Goal: Check status: Check status

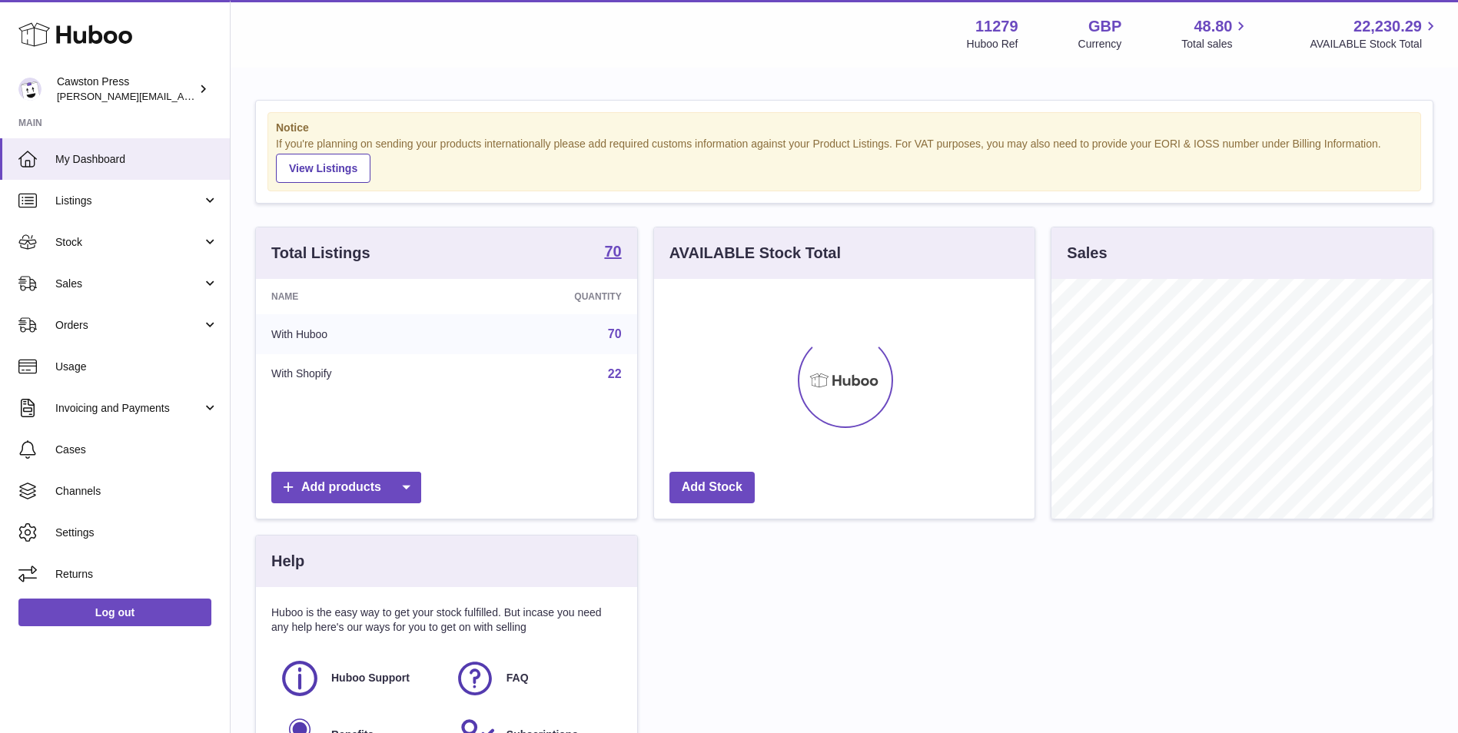
scroll to position [240, 380]
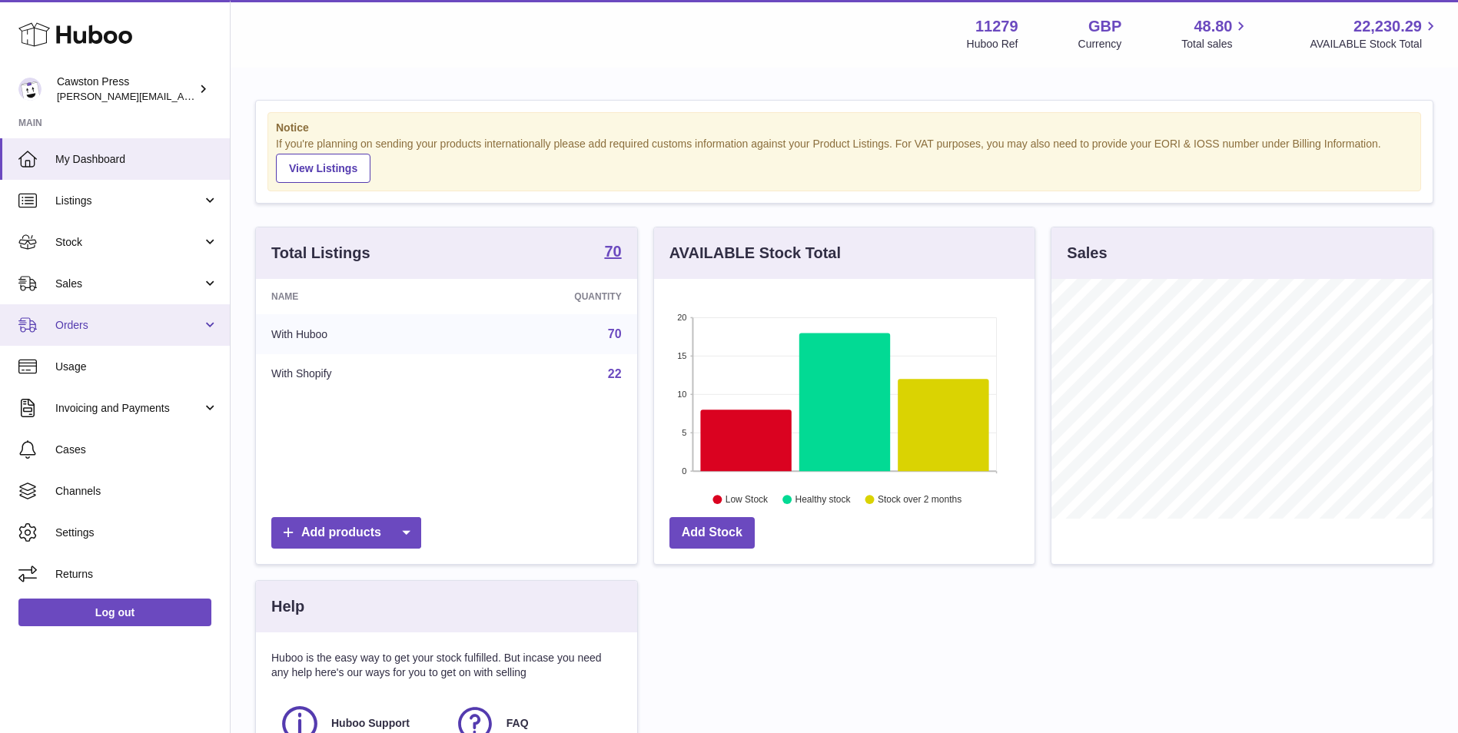
click at [105, 321] on span "Orders" at bounding box center [128, 325] width 147 height 15
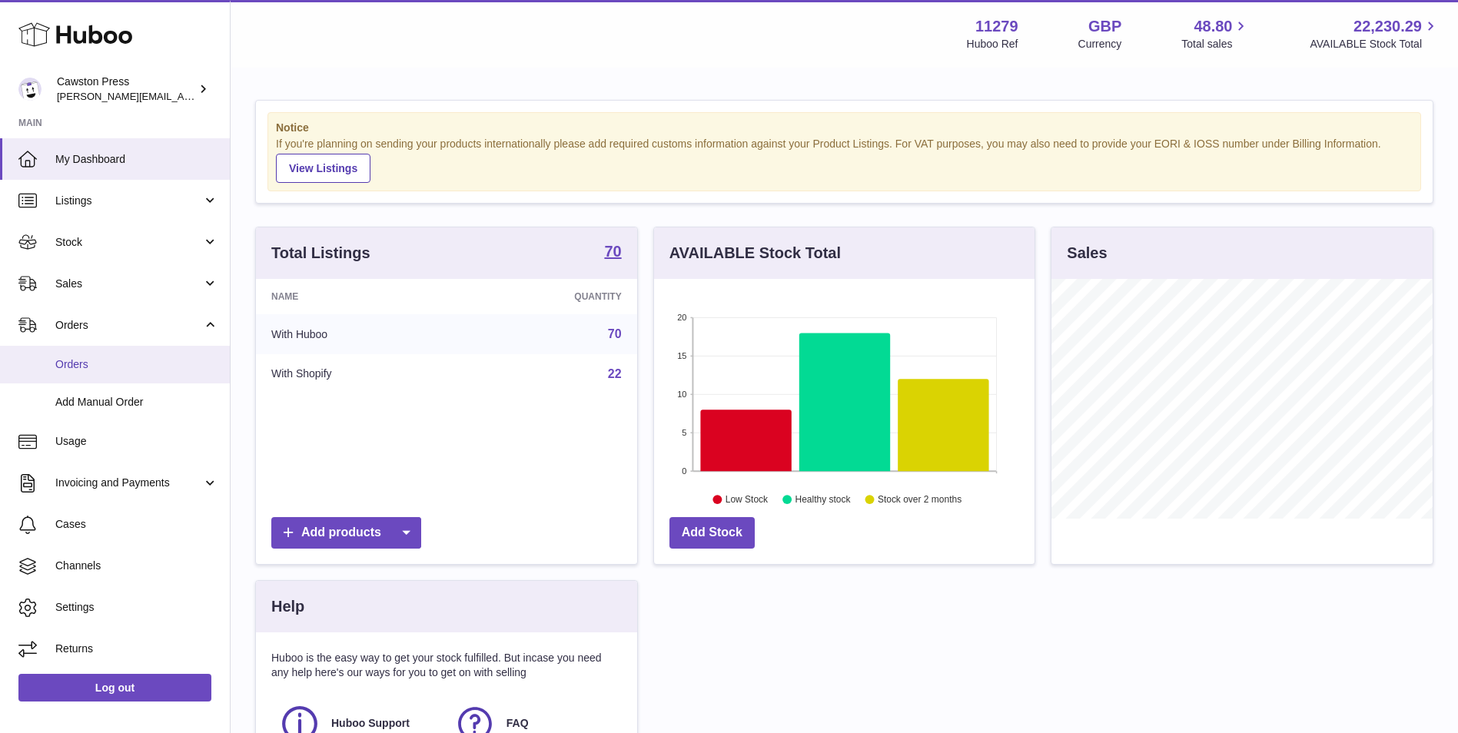
click at [98, 363] on span "Orders" at bounding box center [136, 364] width 163 height 15
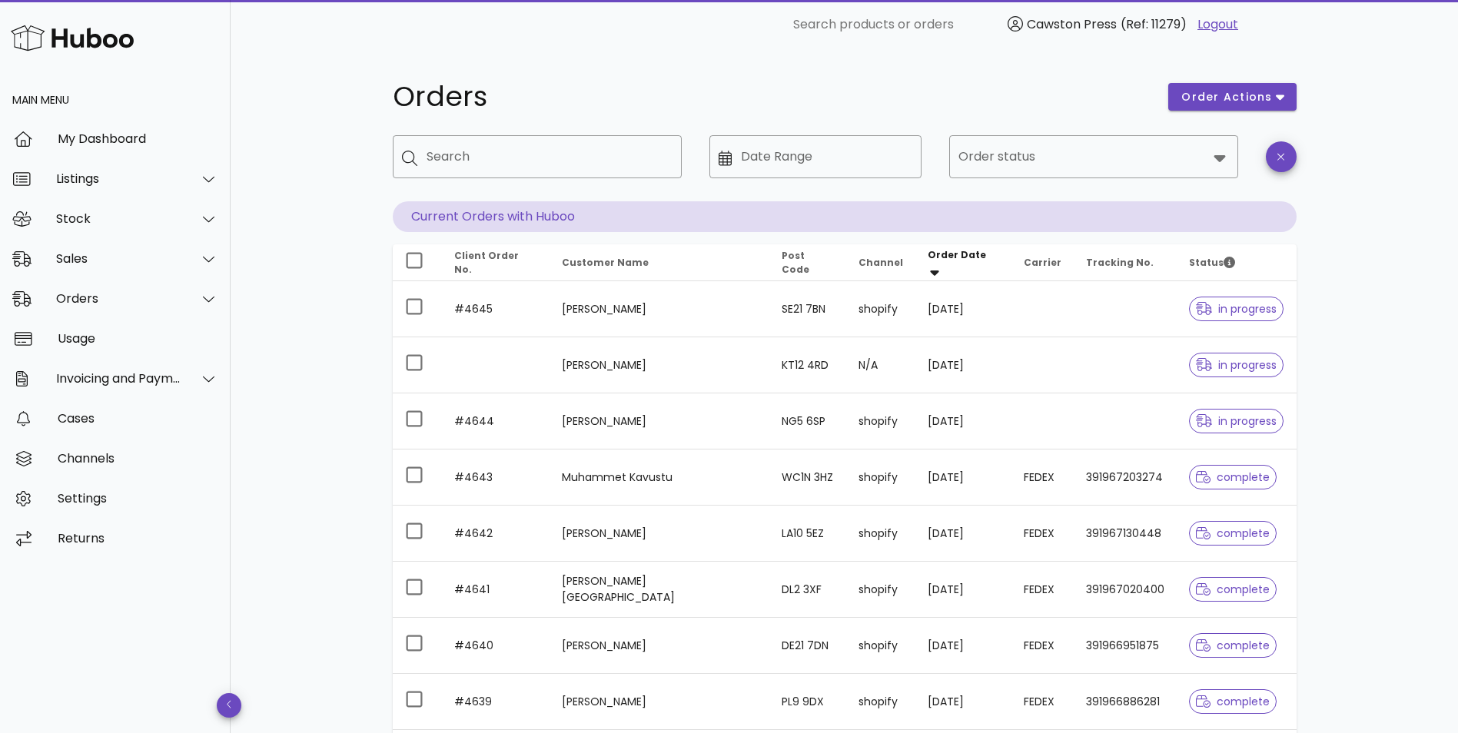
click at [1381, 423] on div "Orders order actions ​ Search ​ Date Range ​ Order status Current Orders with H…" at bounding box center [844, 530] width 1227 height 962
click at [81, 299] on div "Orders" at bounding box center [118, 298] width 125 height 15
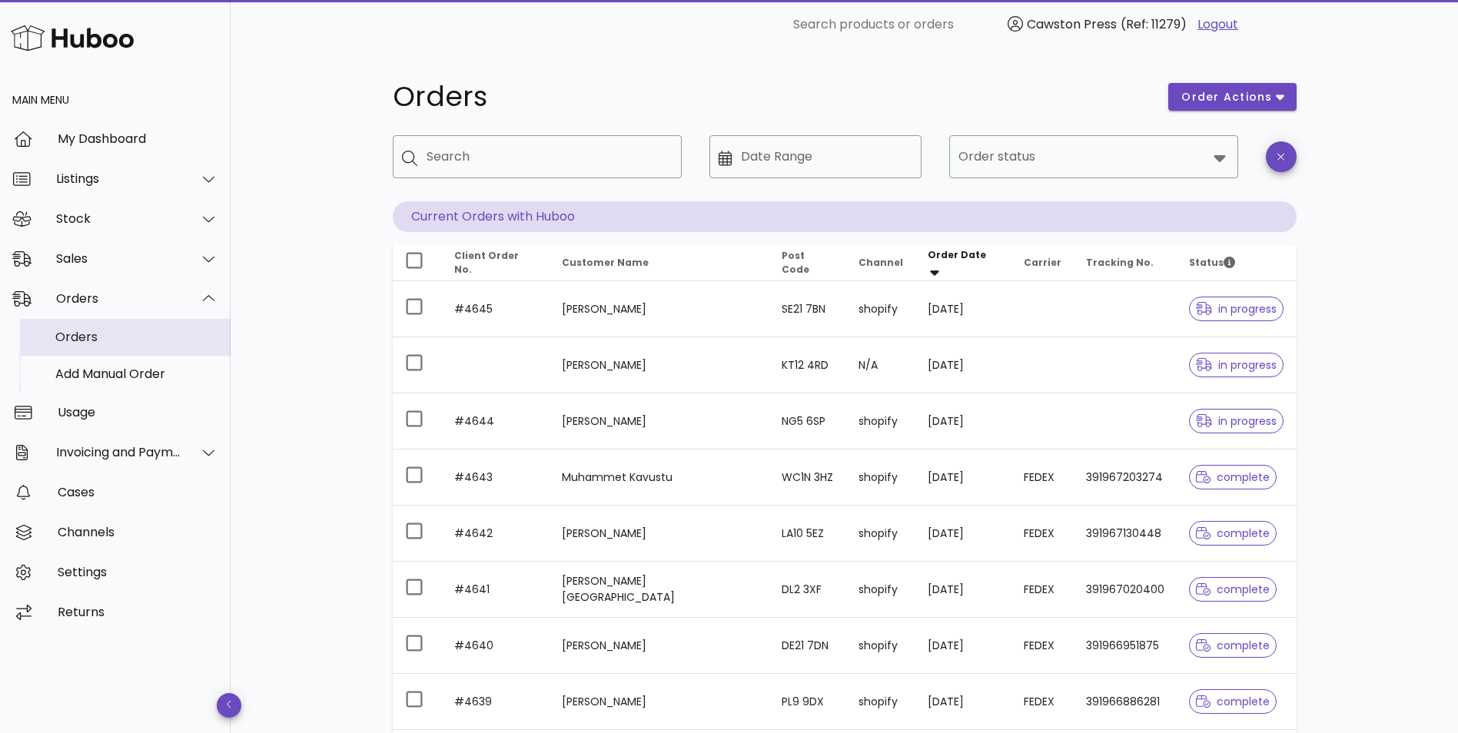
click at [83, 336] on div "Orders" at bounding box center [136, 337] width 163 height 15
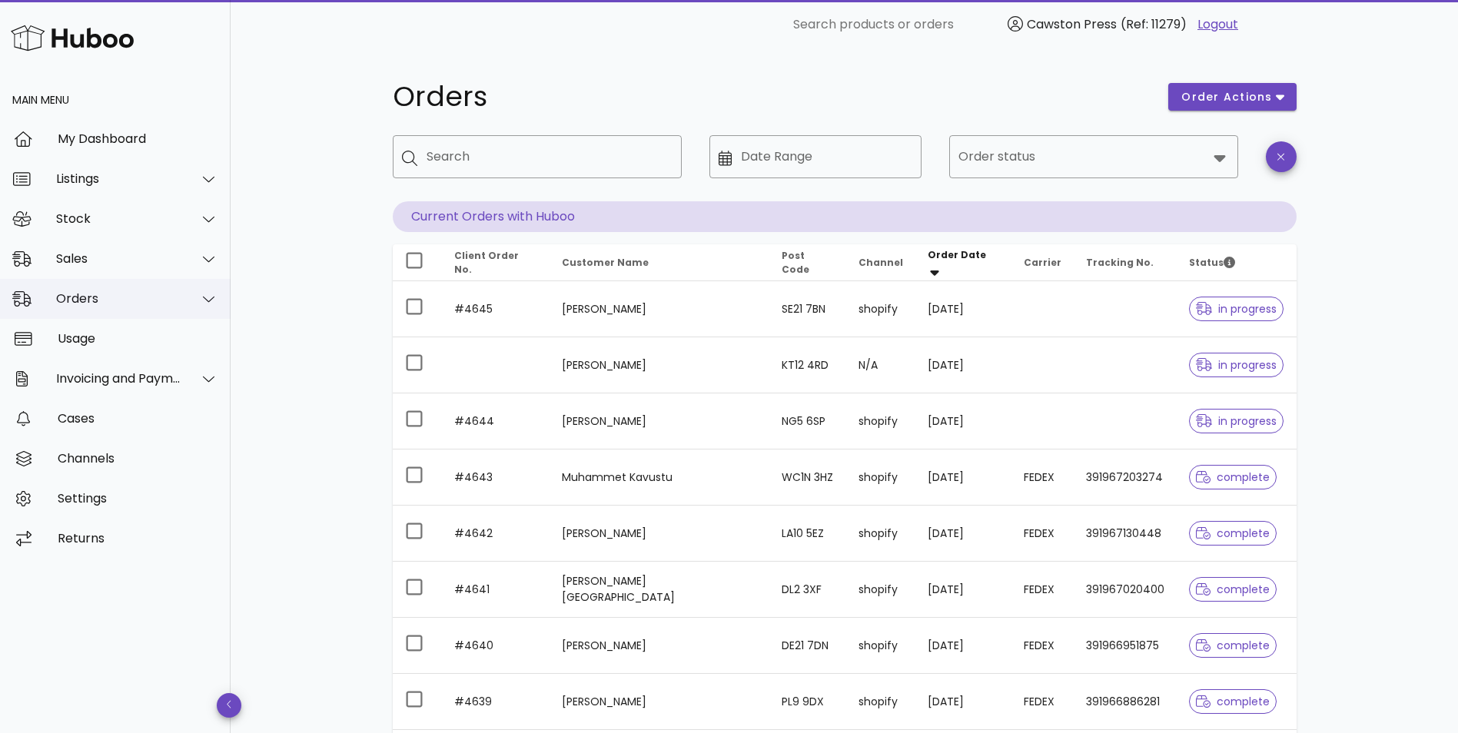
click at [97, 297] on div "Orders" at bounding box center [118, 298] width 125 height 15
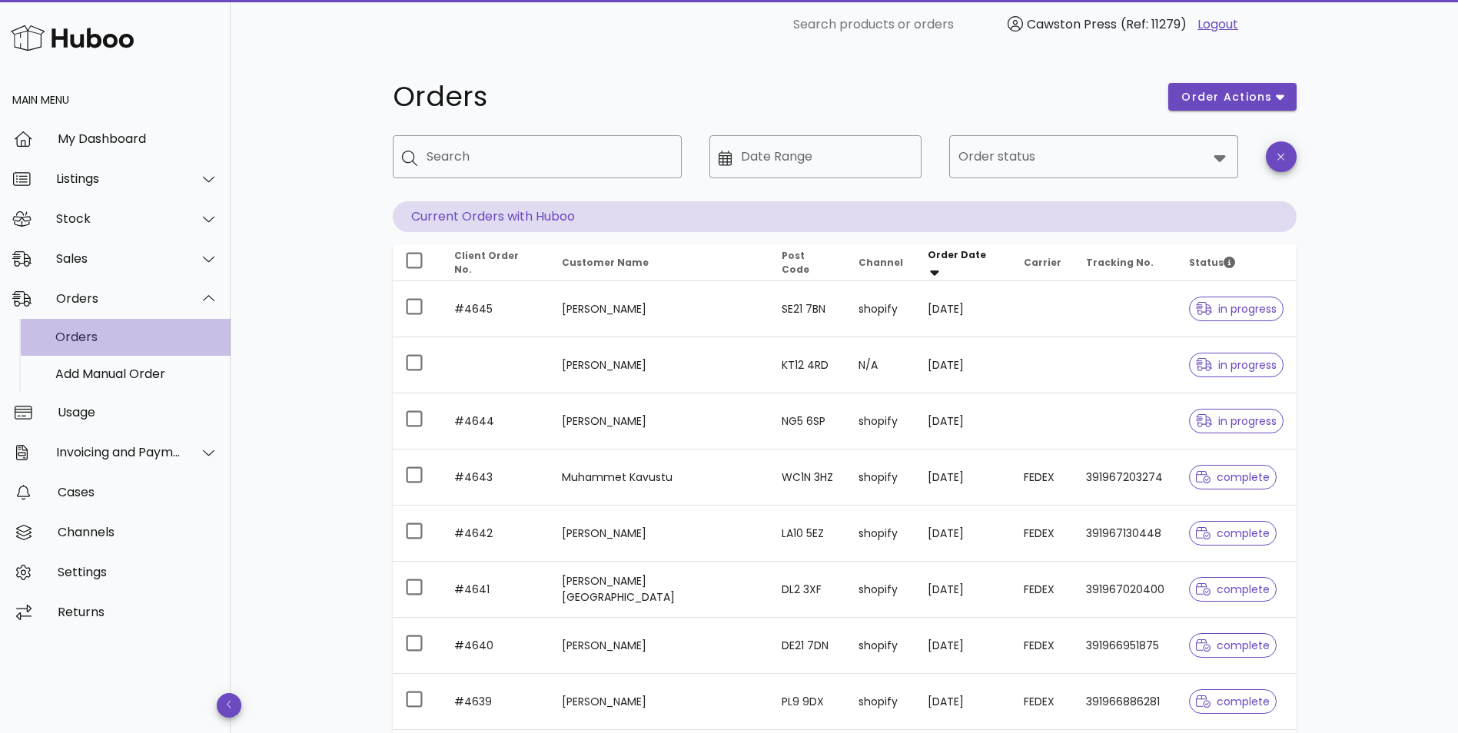
click at [101, 330] on div "Orders" at bounding box center [136, 337] width 163 height 15
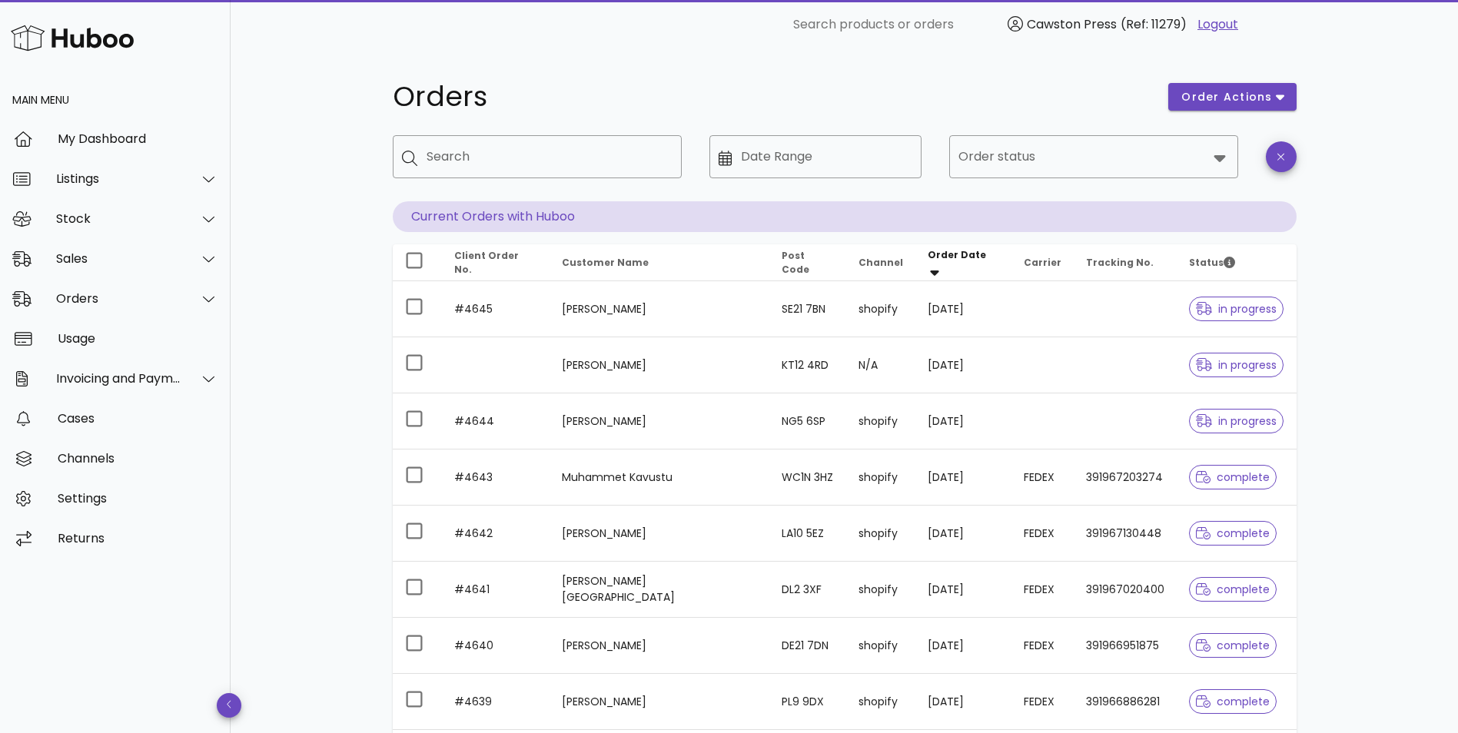
click at [1372, 559] on div "Orders order actions ​ Search ​ Date Range ​ Order status Current Orders with H…" at bounding box center [844, 530] width 1227 height 962
click at [98, 263] on div "Sales" at bounding box center [118, 258] width 125 height 15
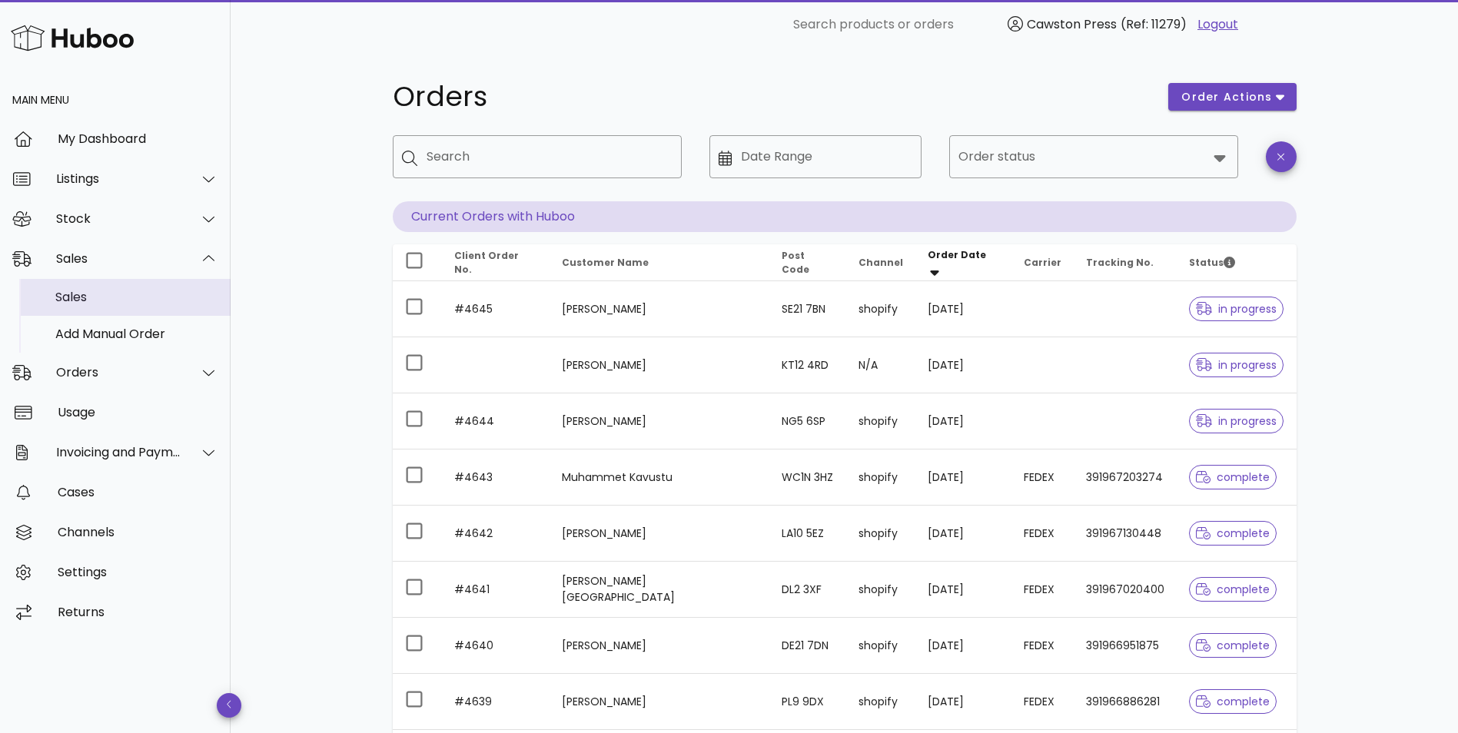
click at [102, 297] on div "Sales" at bounding box center [136, 297] width 163 height 15
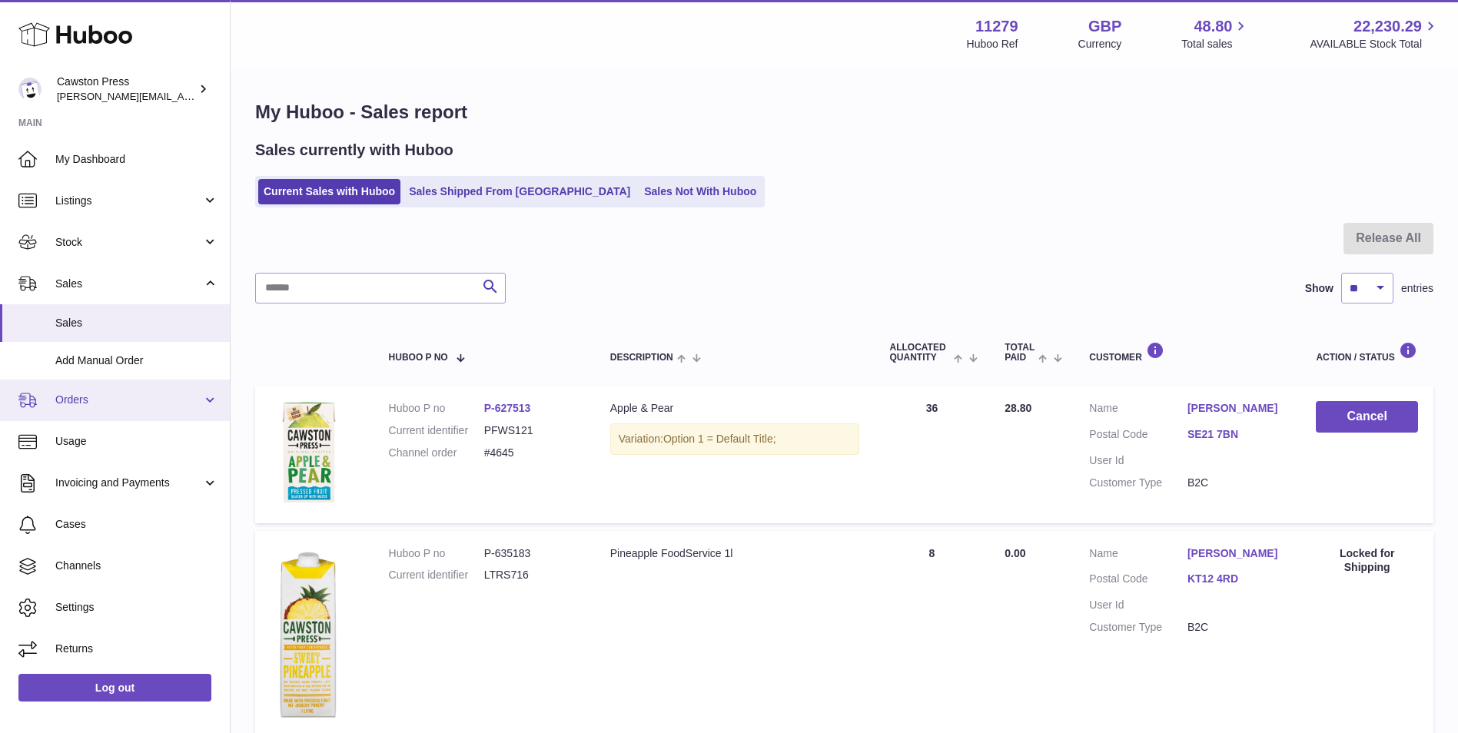
click at [98, 401] on span "Orders" at bounding box center [128, 400] width 147 height 15
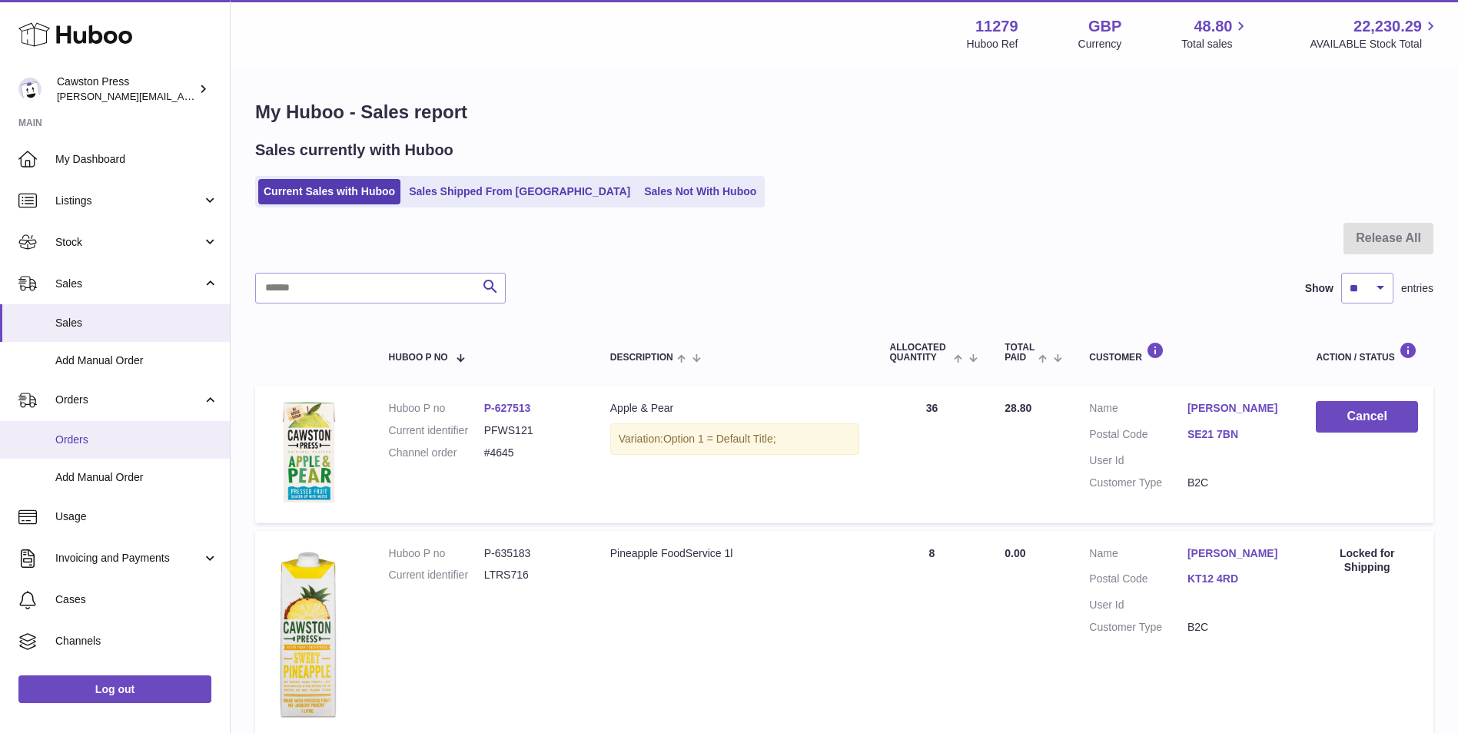
click at [88, 439] on span "Orders" at bounding box center [136, 440] width 163 height 15
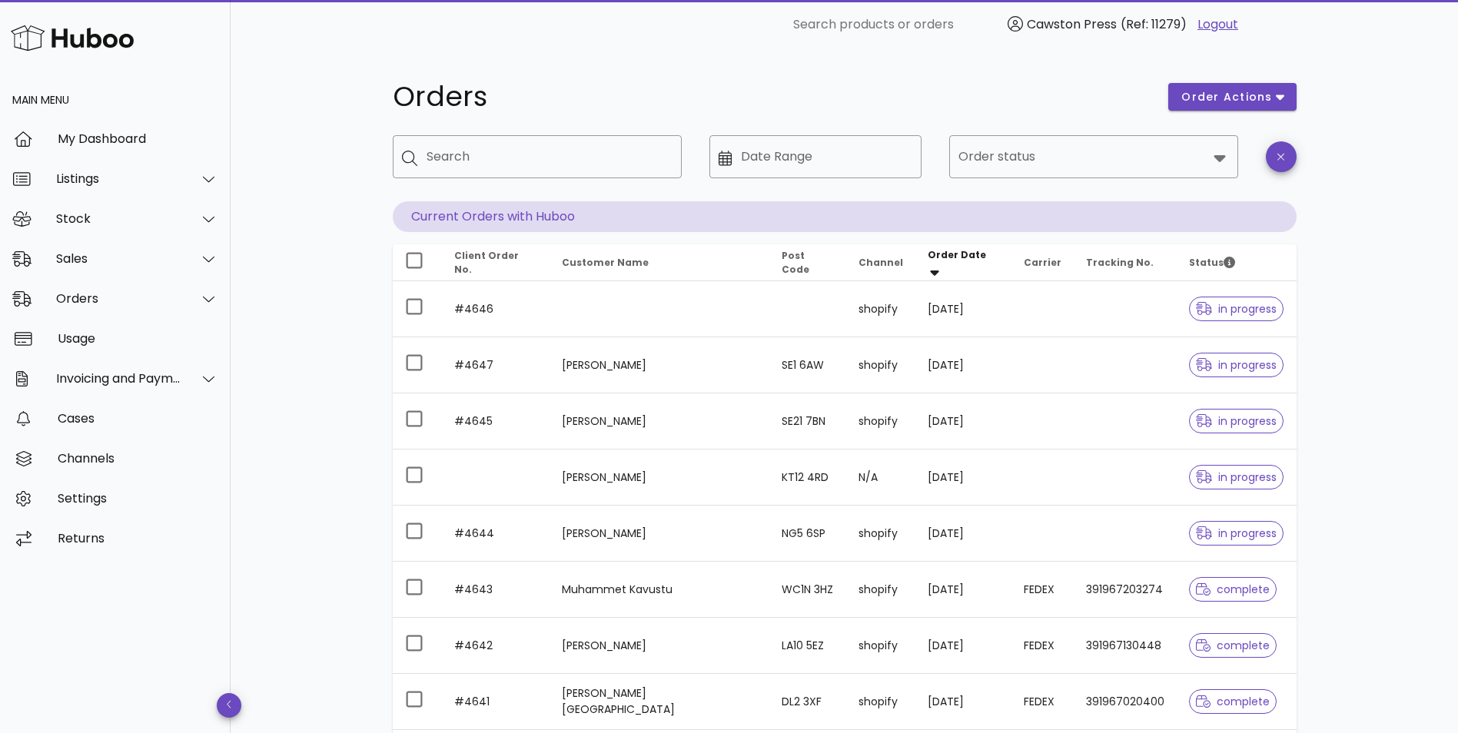
click at [1404, 343] on div "Orders order actions ​ Search ​ Date Range ​ Order status Current Orders with H…" at bounding box center [844, 530] width 1227 height 962
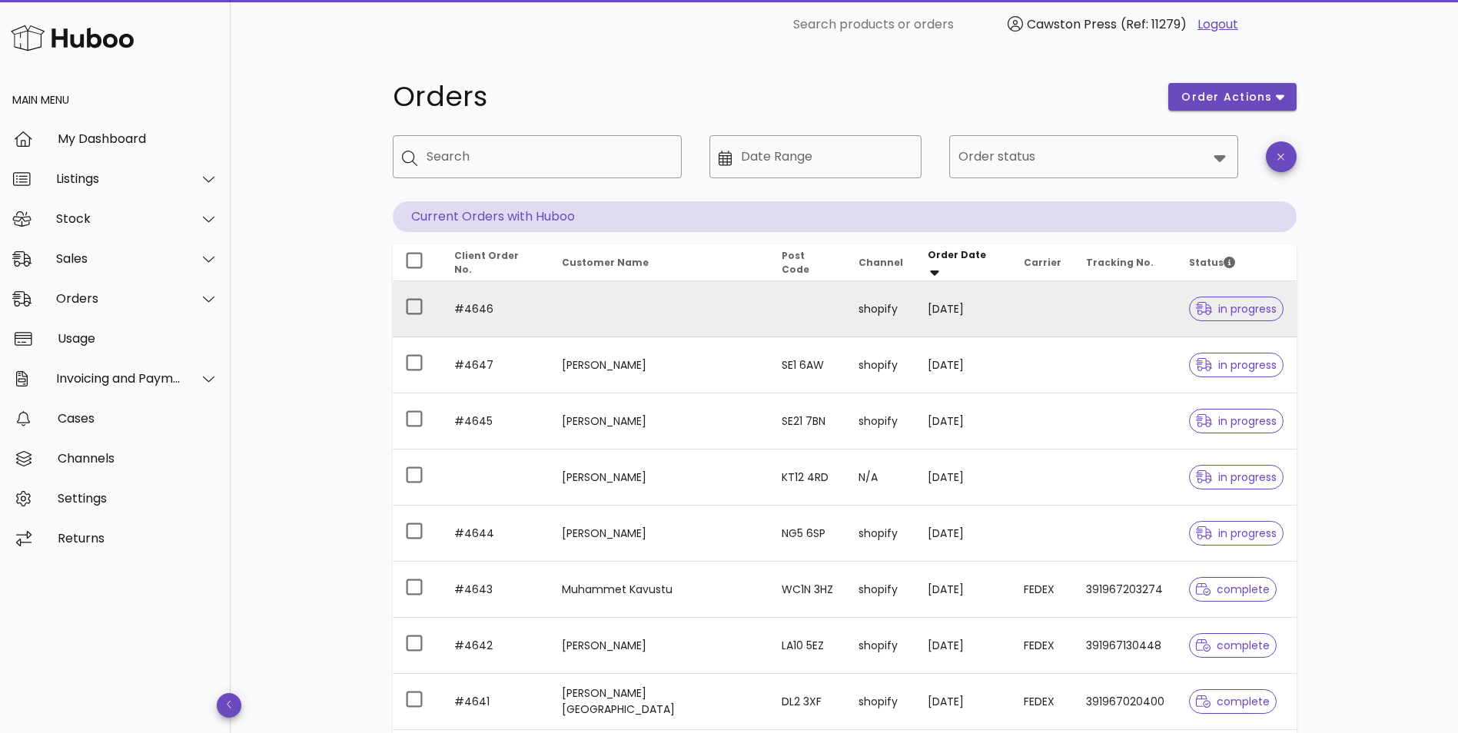
click at [1241, 310] on span "in progress" at bounding box center [1236, 309] width 81 height 11
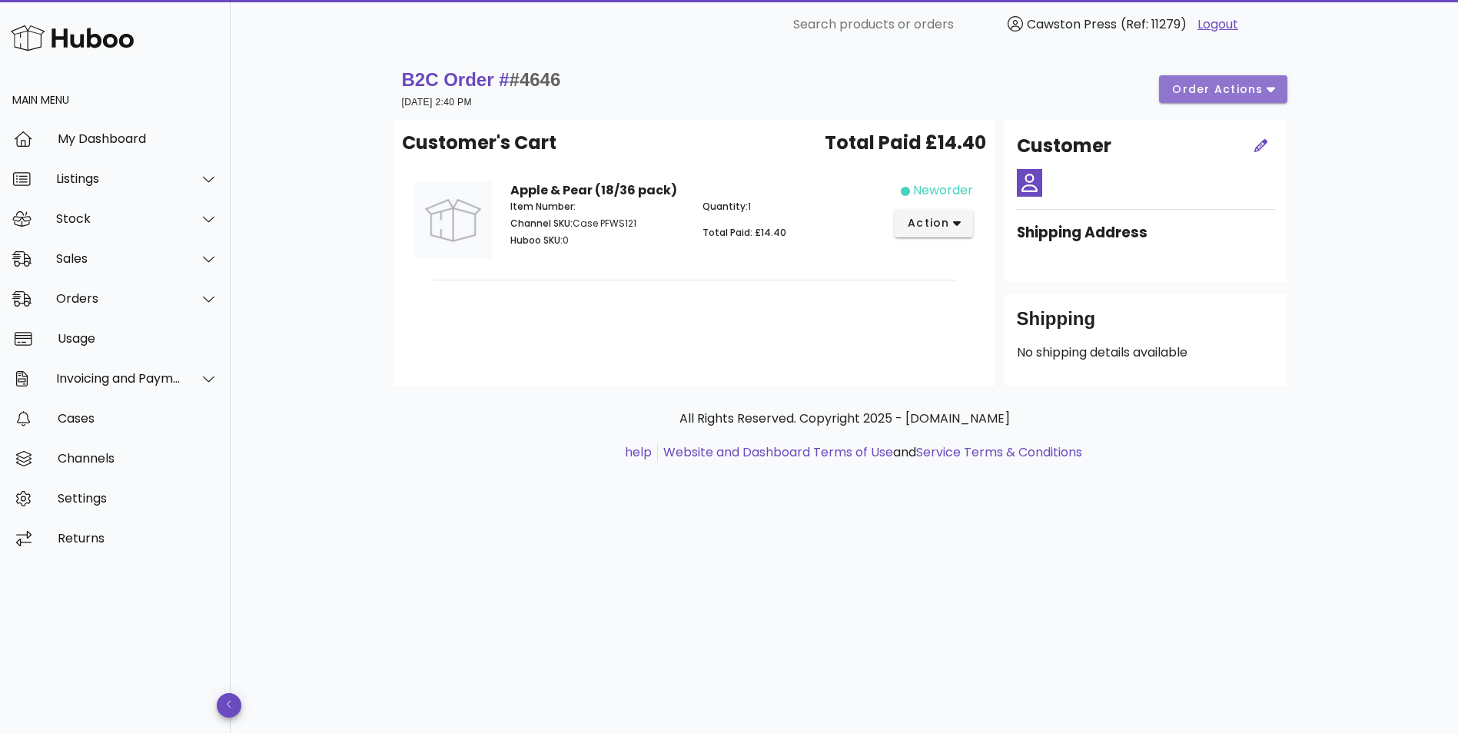
click at [1244, 89] on span "order actions" at bounding box center [1217, 89] width 92 height 16
click at [1247, 138] on div "Cancel" at bounding box center [1255, 141] width 48 height 15
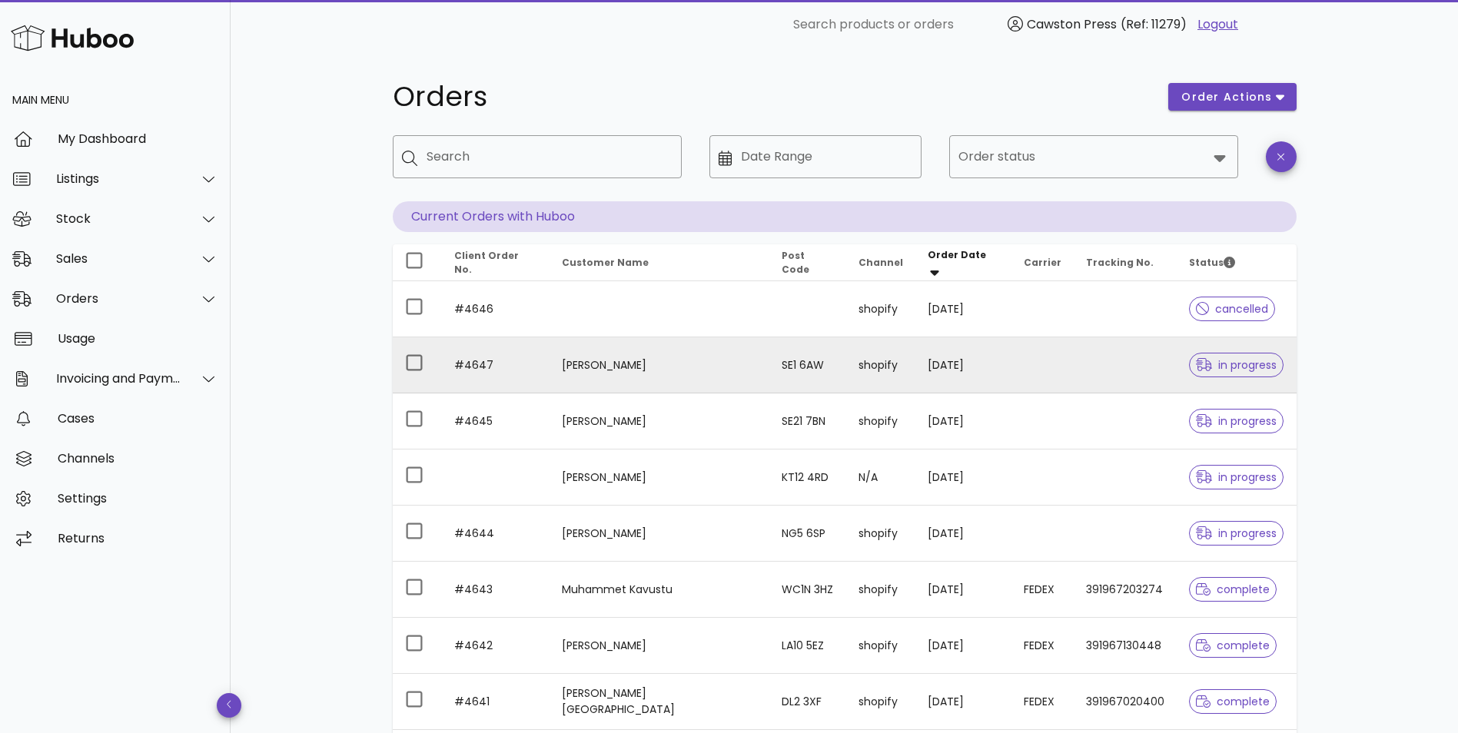
click at [1223, 367] on span "in progress" at bounding box center [1236, 365] width 81 height 11
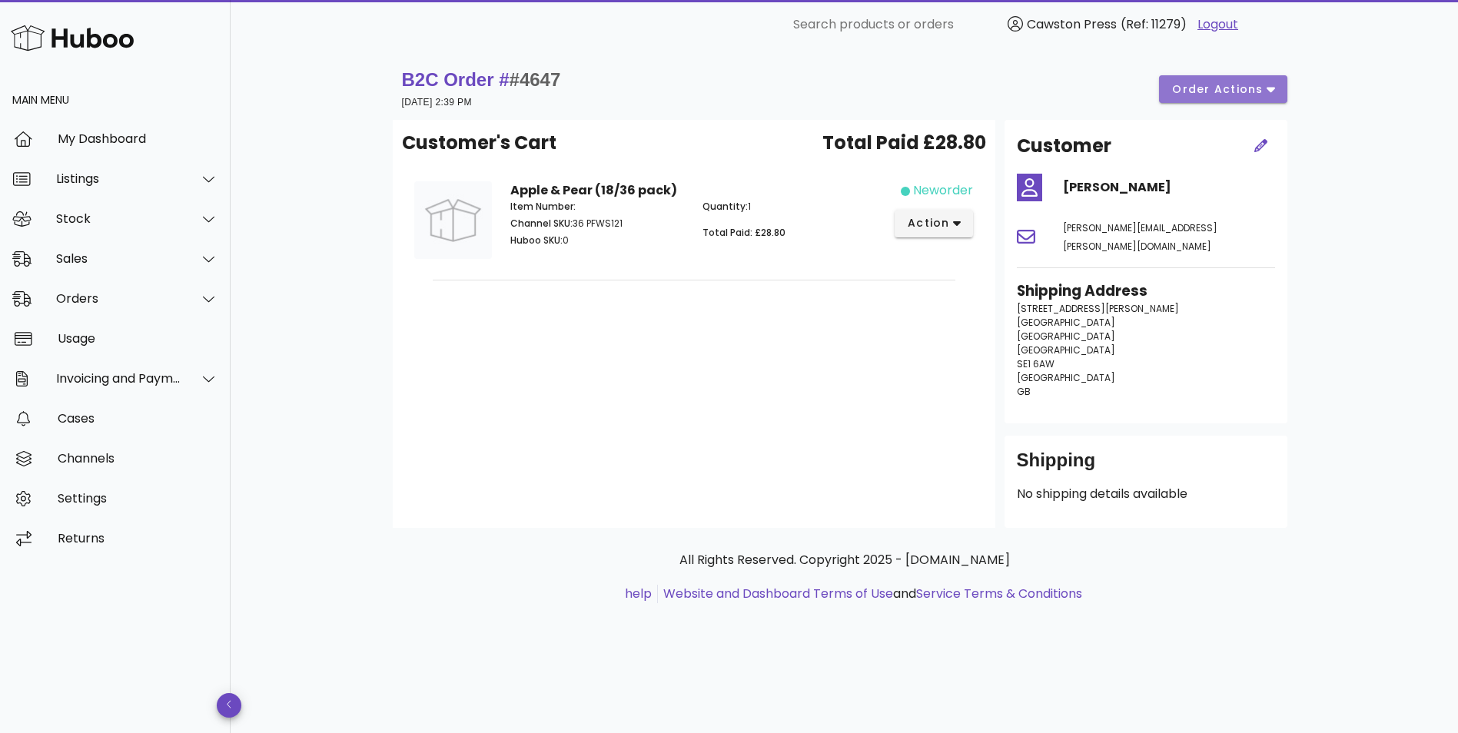
click at [1273, 93] on icon "button" at bounding box center [1270, 89] width 8 height 14
click at [1238, 141] on div "Cancel" at bounding box center [1255, 141] width 48 height 15
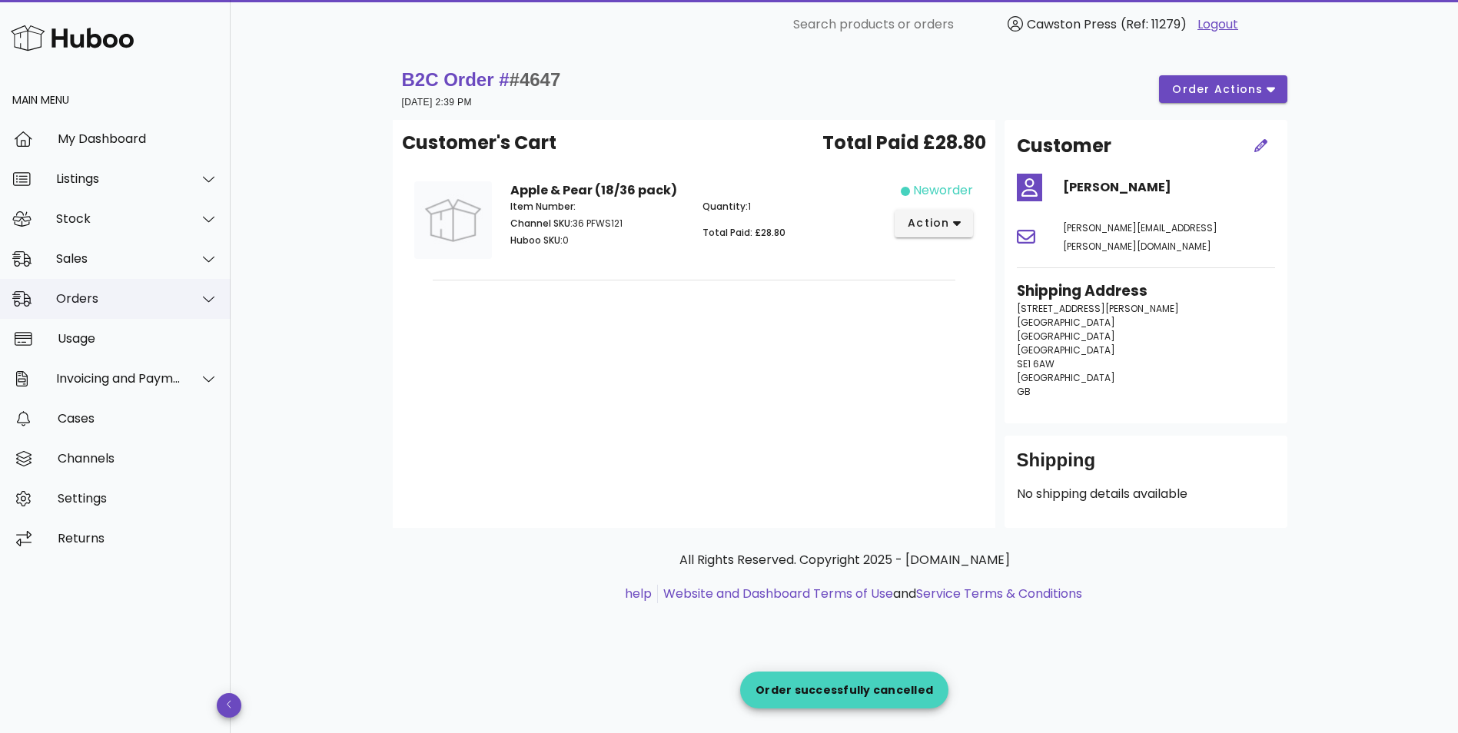
click at [93, 297] on div "Orders" at bounding box center [118, 298] width 125 height 15
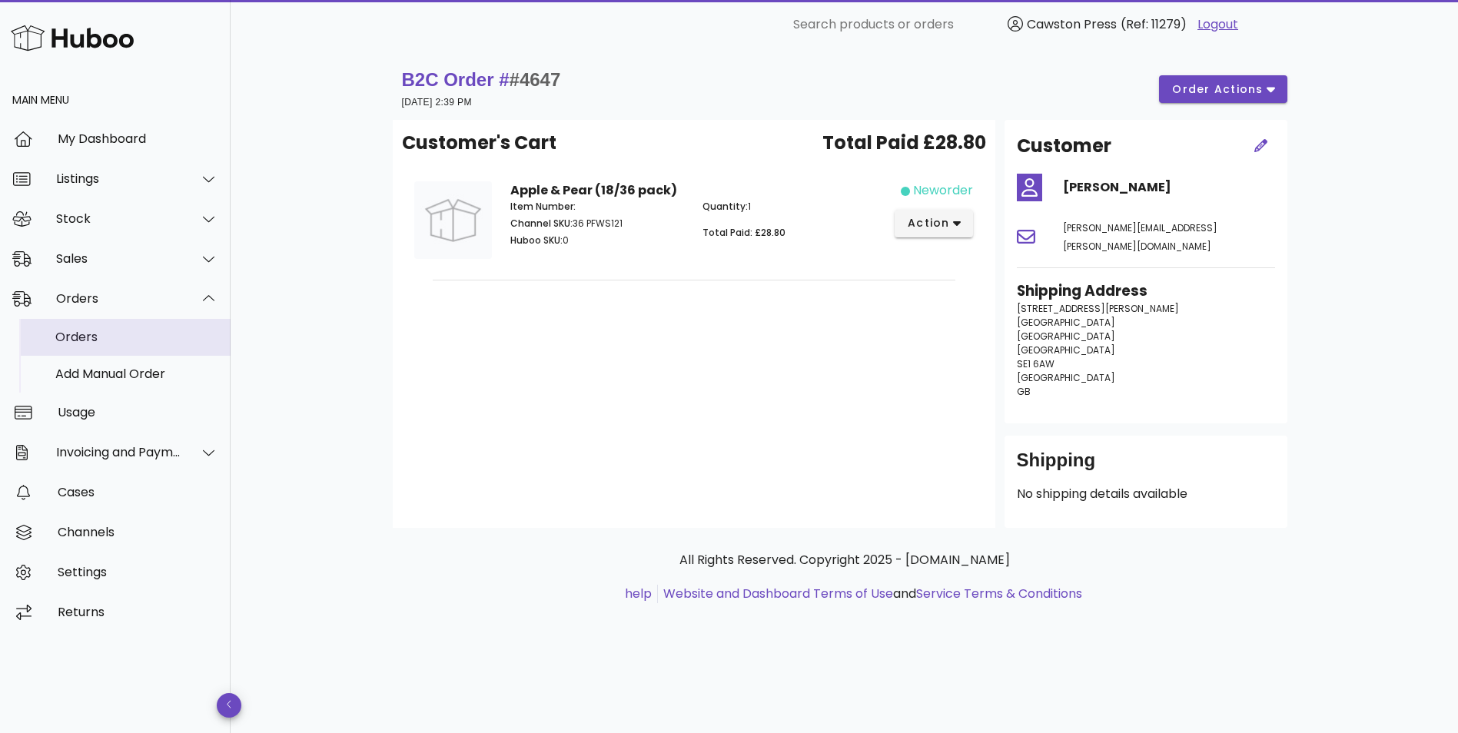
click at [101, 334] on div "Orders" at bounding box center [136, 337] width 163 height 15
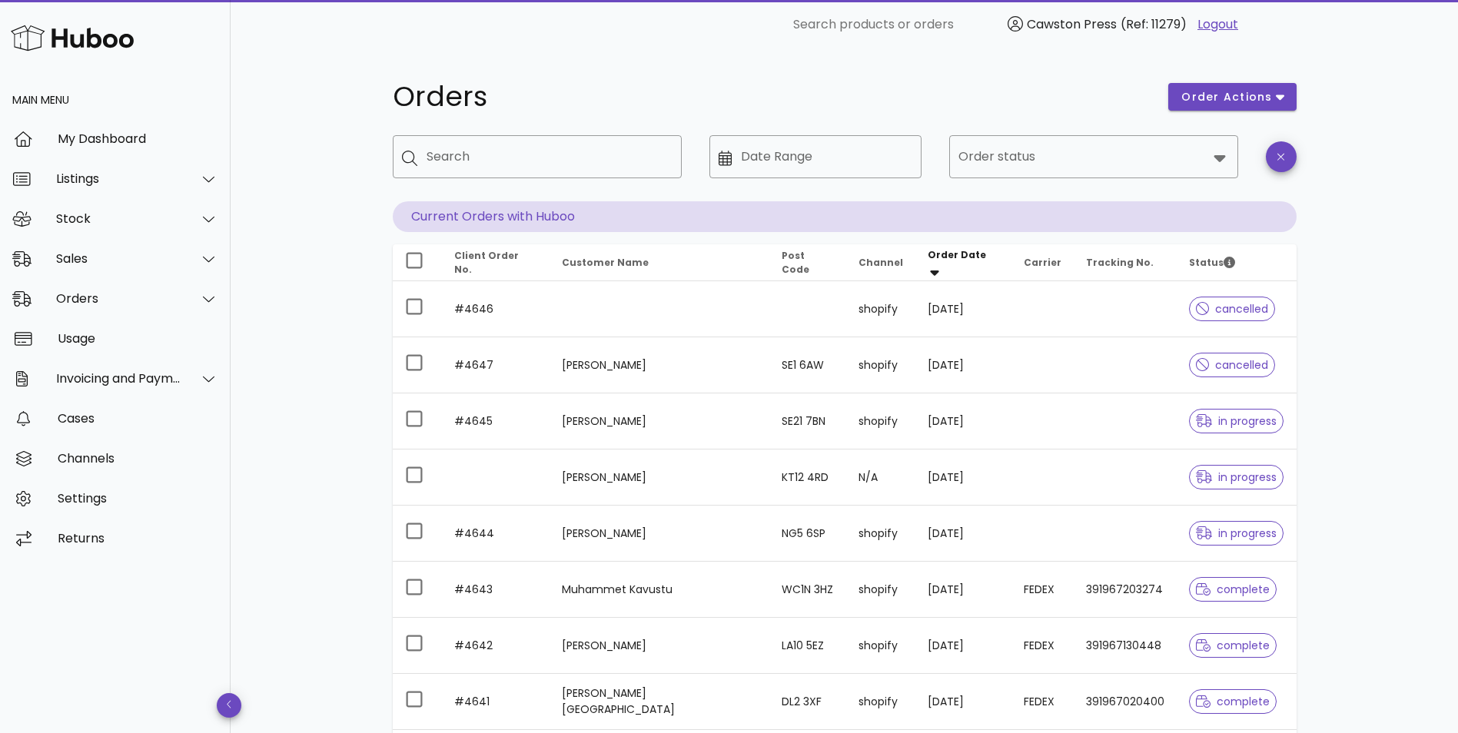
click at [1420, 282] on div "Orders order actions ​ Search ​ Date Range ​ Order status Current Orders with H…" at bounding box center [844, 530] width 1227 height 962
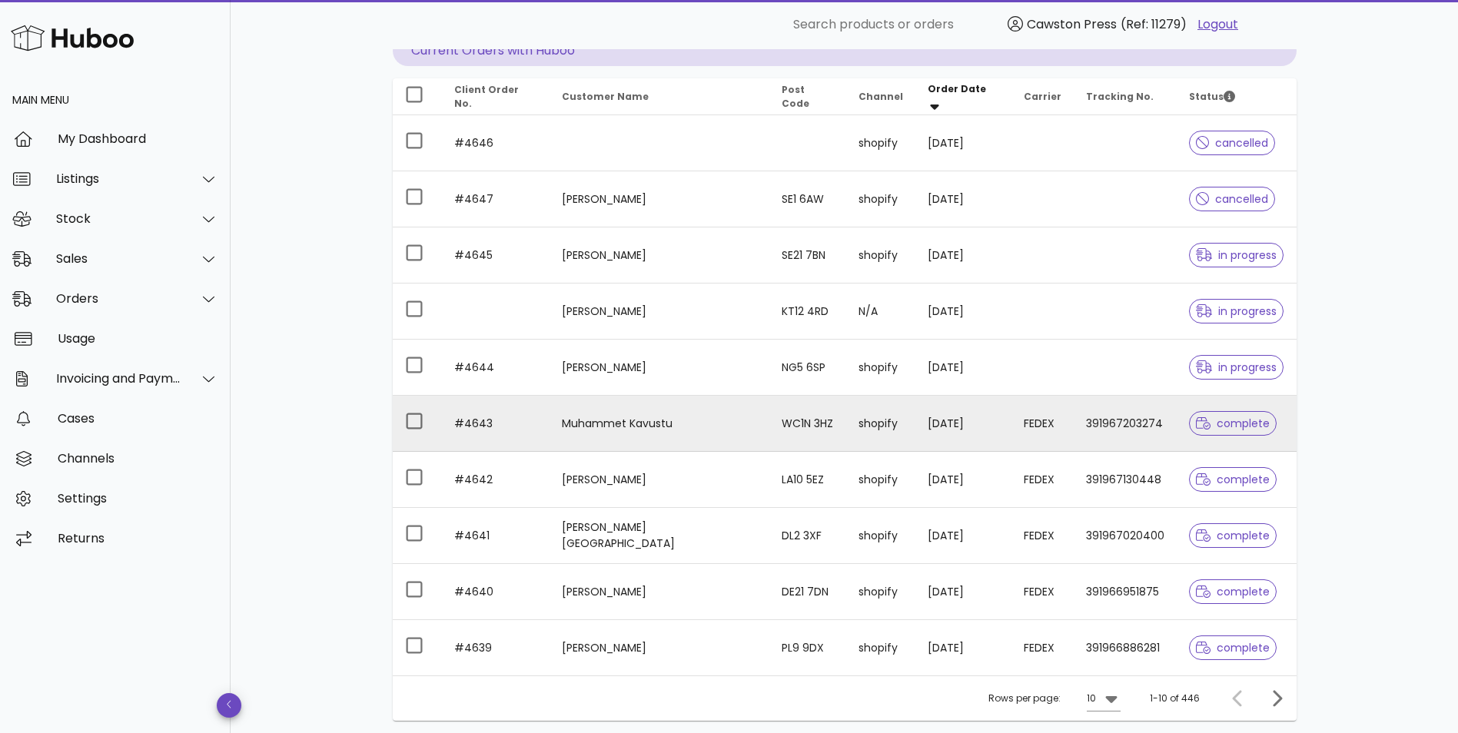
scroll to position [77, 0]
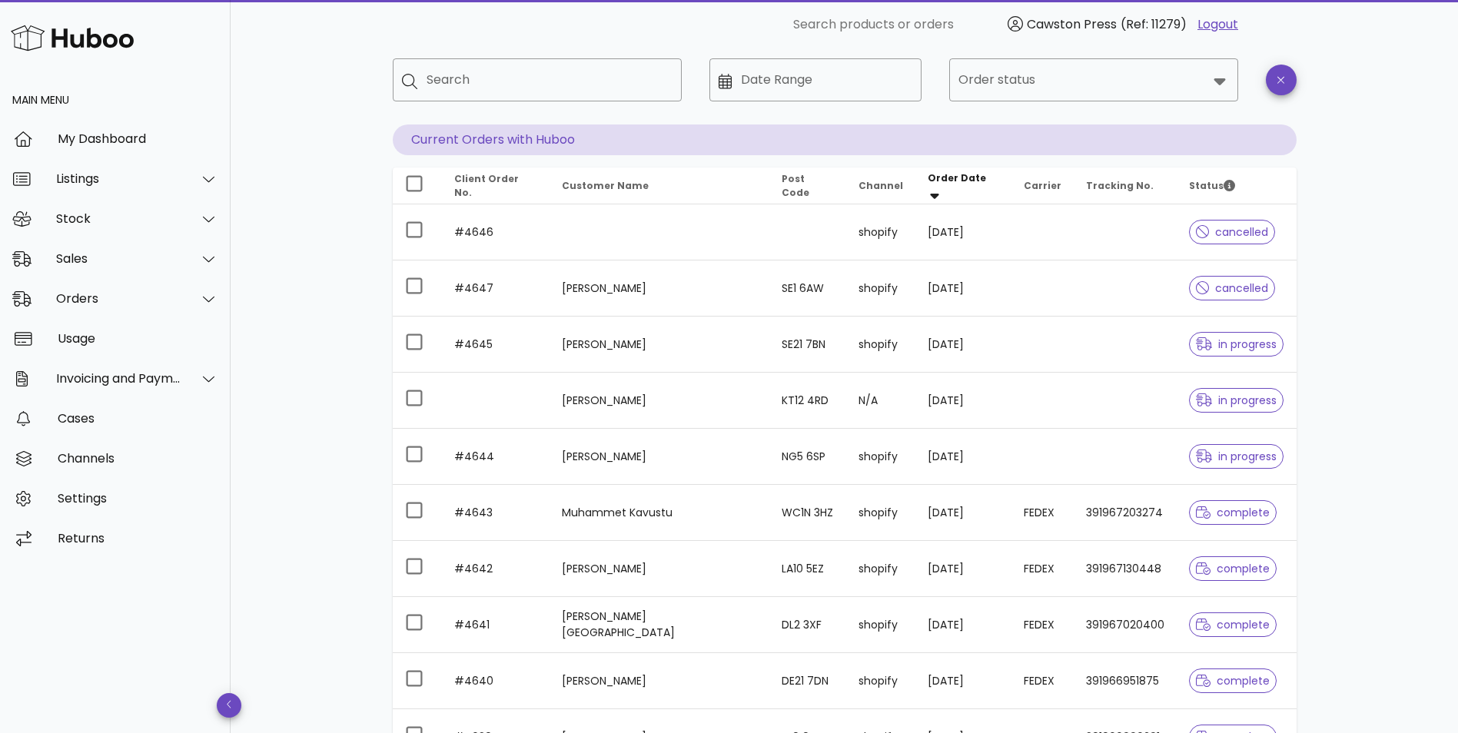
click at [151, 622] on div "Main Menu My Dashboard Listings Stock Sales Orders Usage Invoicing and Payments…" at bounding box center [115, 404] width 231 height 657
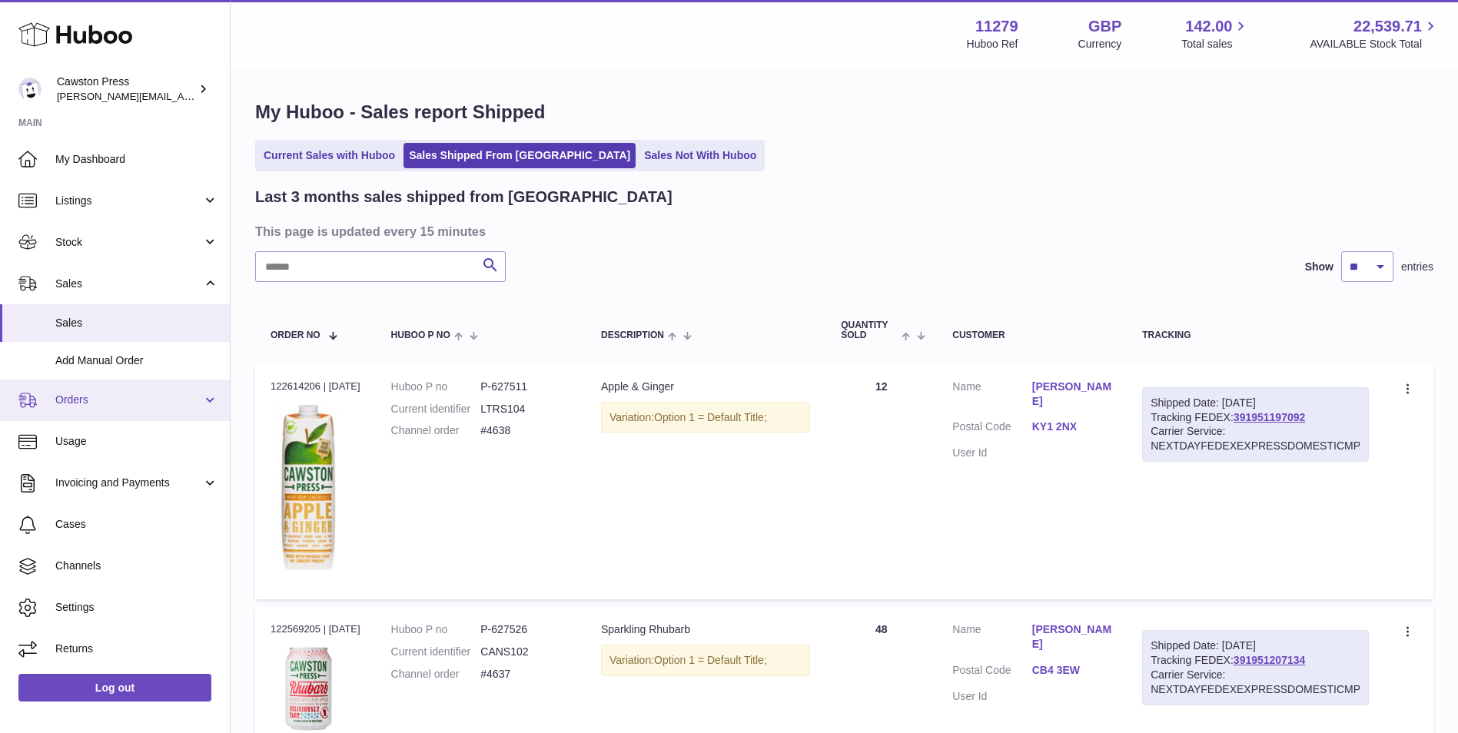
click at [90, 400] on span "Orders" at bounding box center [128, 400] width 147 height 15
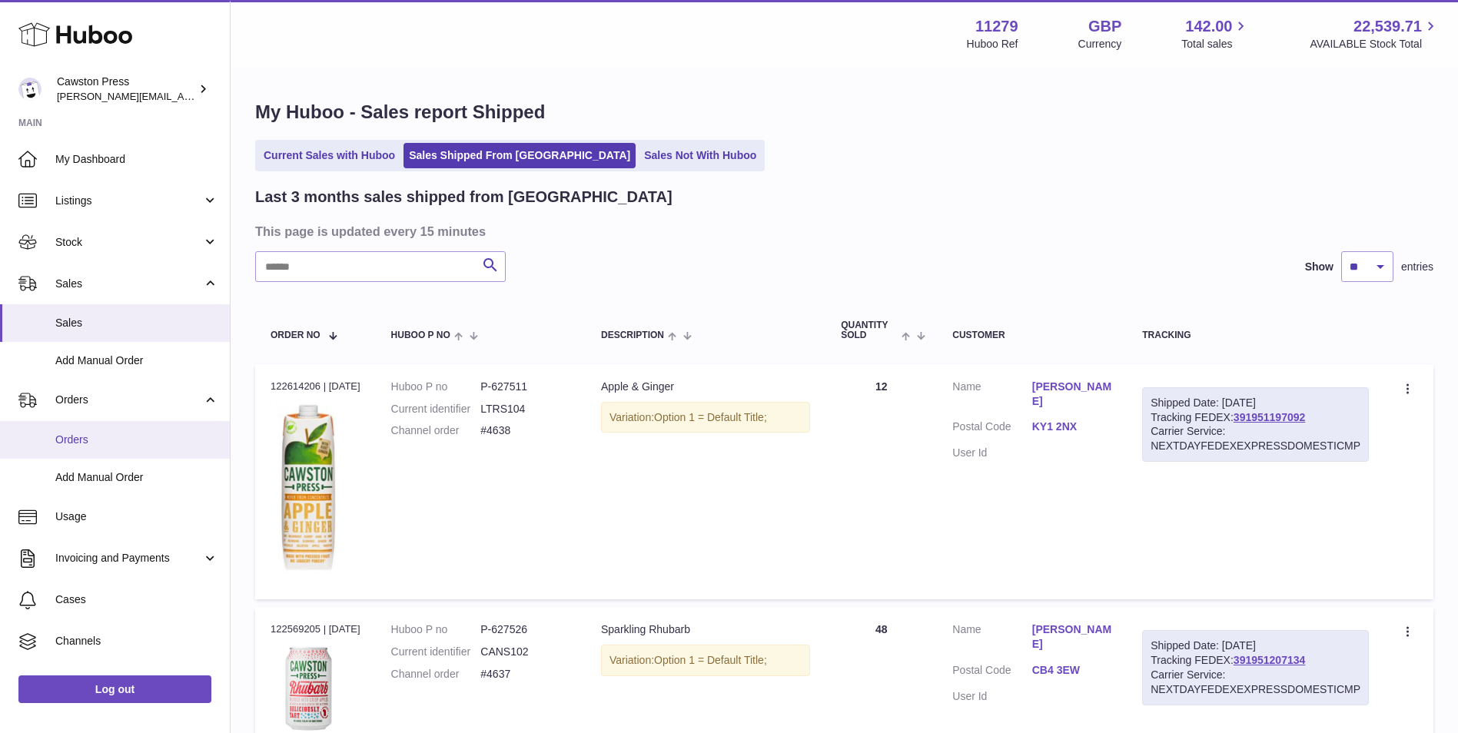
click at [81, 443] on span "Orders" at bounding box center [136, 440] width 163 height 15
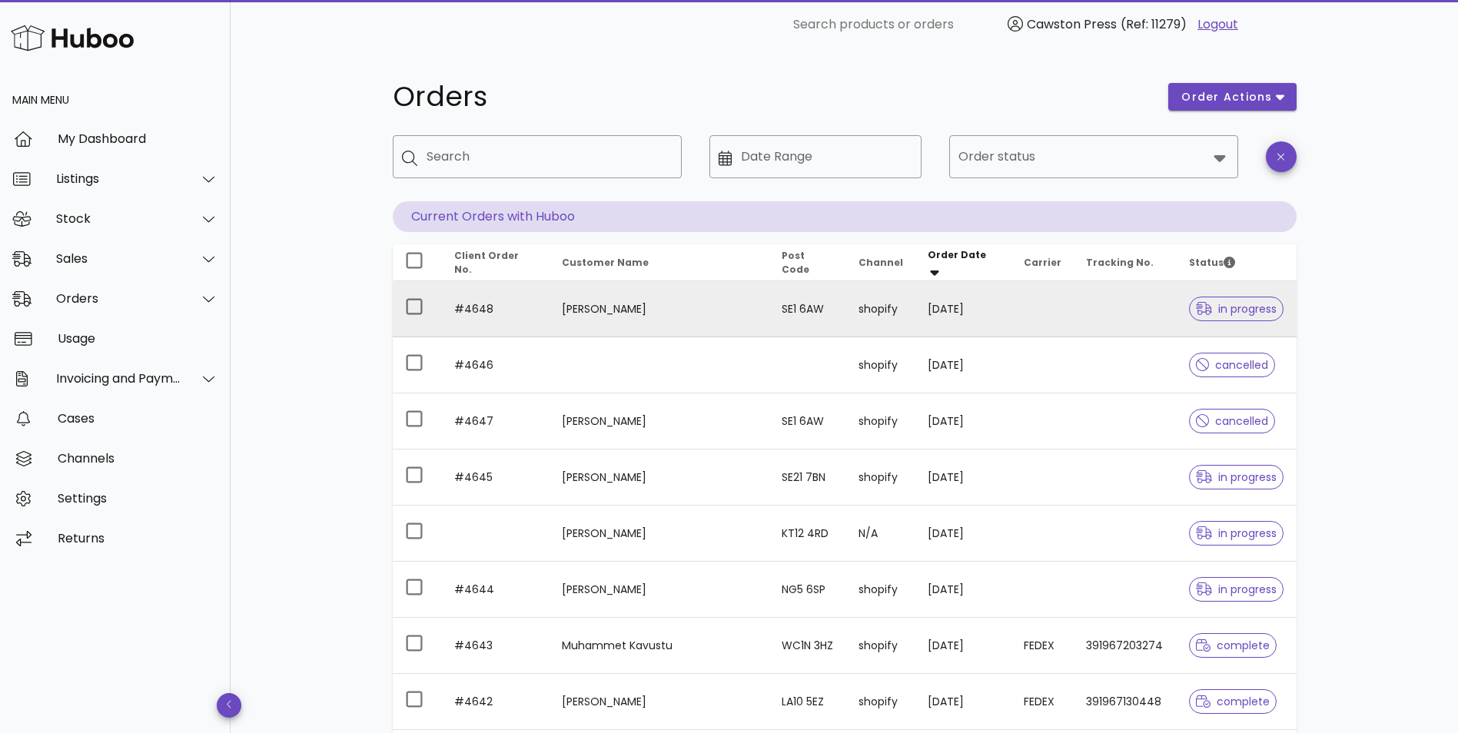
click at [1237, 306] on span "in progress" at bounding box center [1236, 309] width 81 height 11
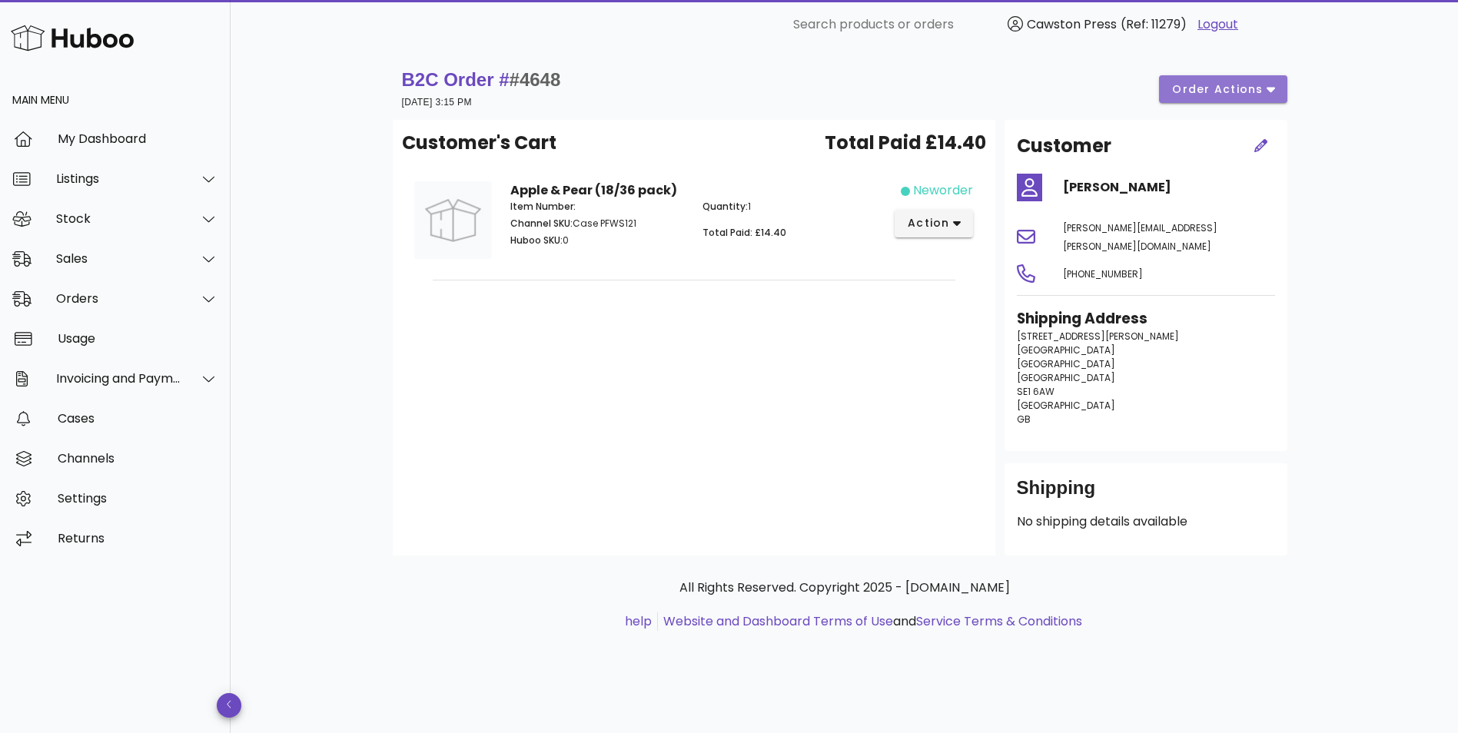
click at [1271, 82] on icon "button" at bounding box center [1270, 89] width 8 height 14
click at [1239, 140] on div "Cancel" at bounding box center [1255, 141] width 48 height 15
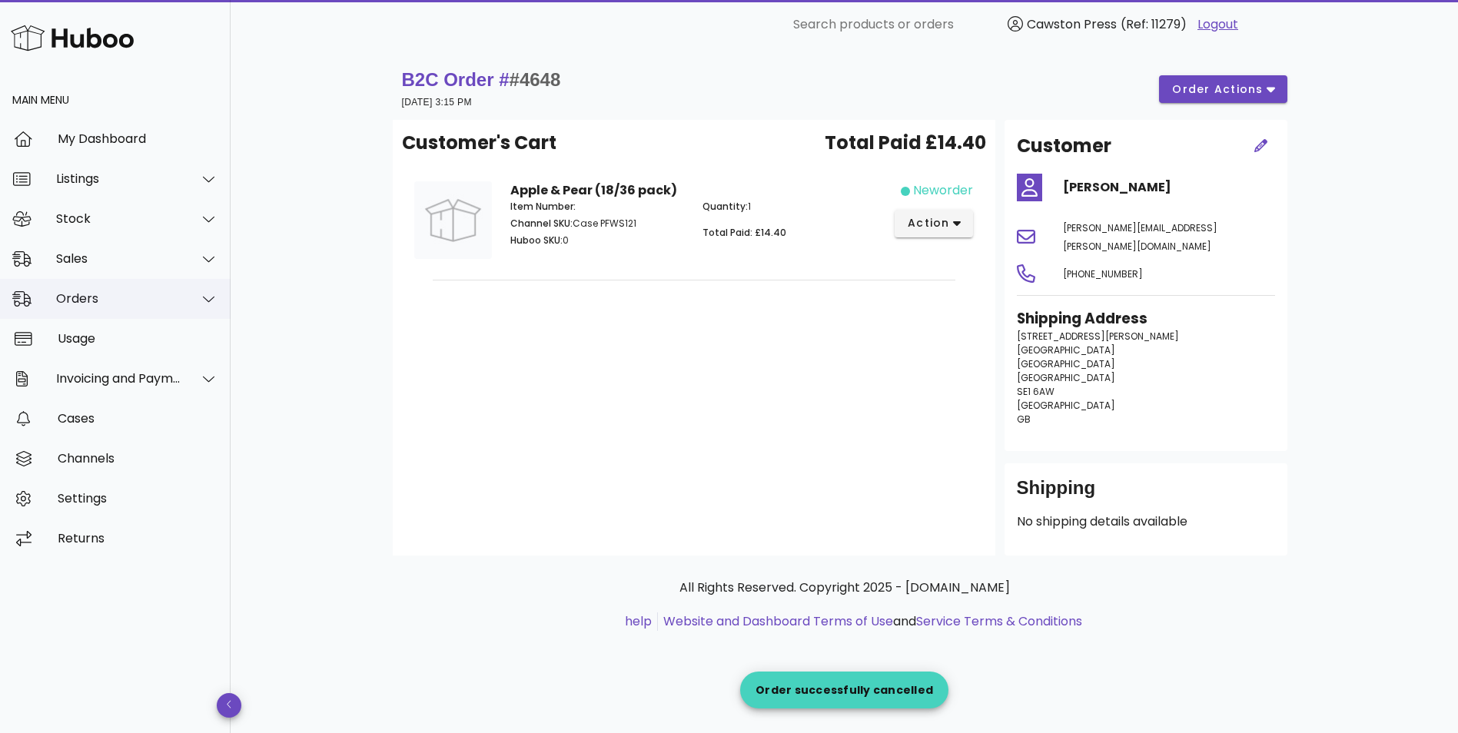
click at [86, 294] on div "Orders" at bounding box center [118, 298] width 125 height 15
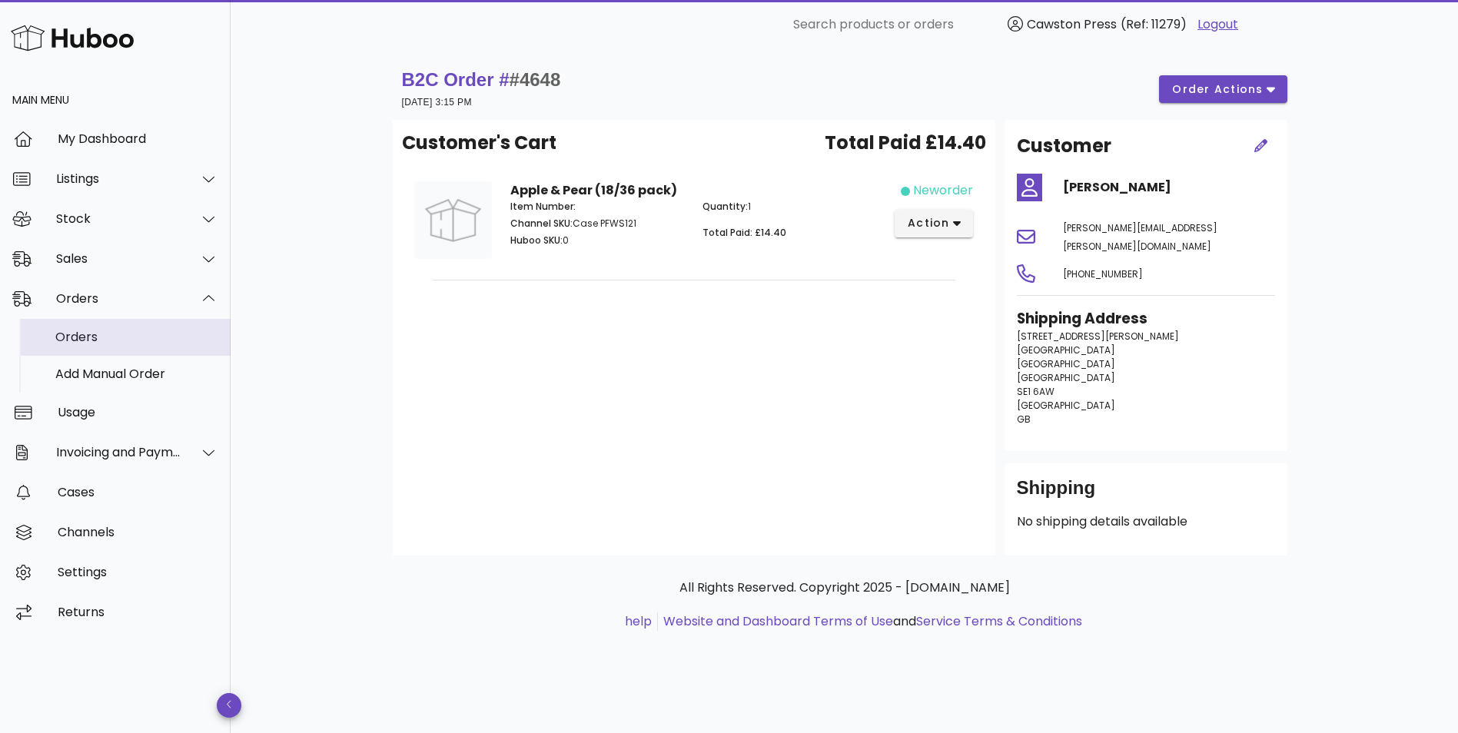
click at [108, 340] on div "Orders" at bounding box center [136, 337] width 163 height 15
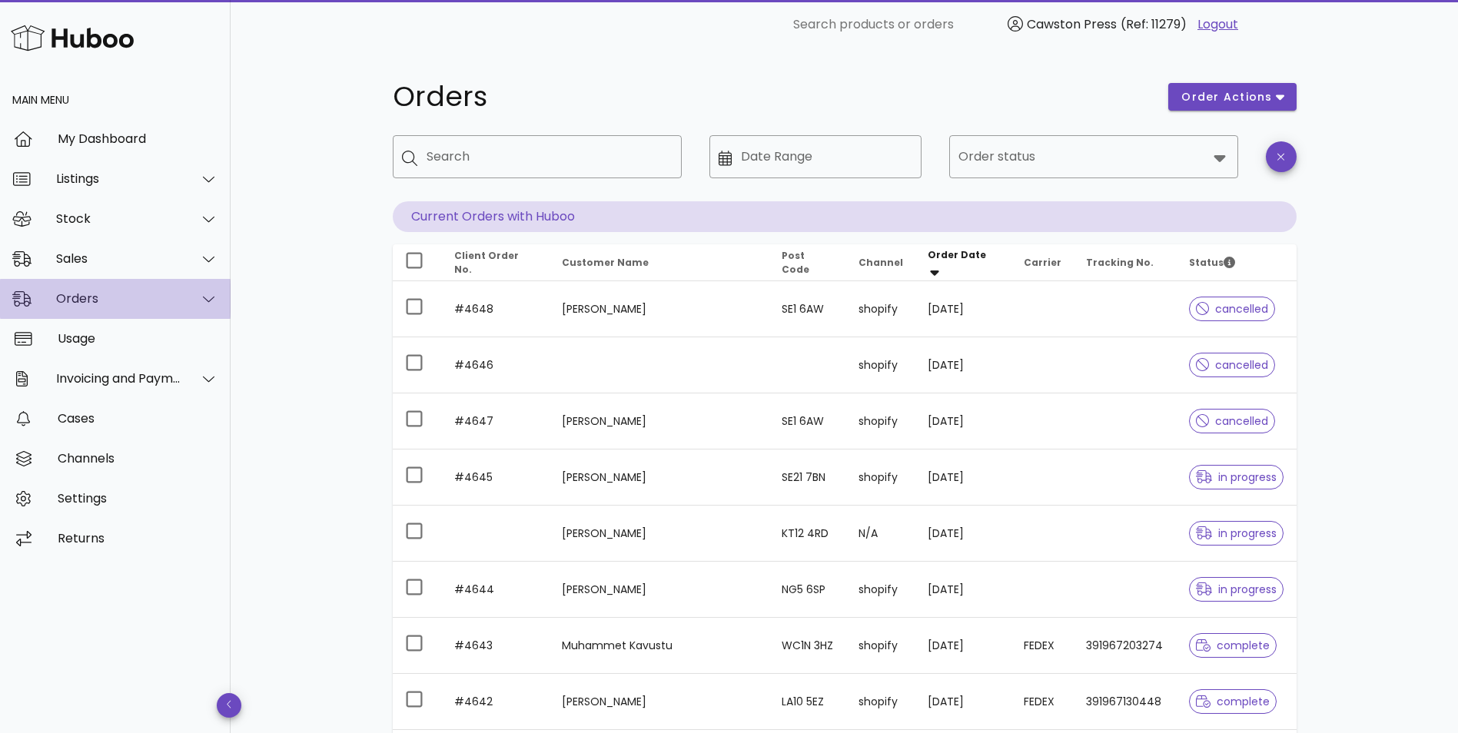
click at [111, 297] on div "Orders" at bounding box center [118, 298] width 125 height 15
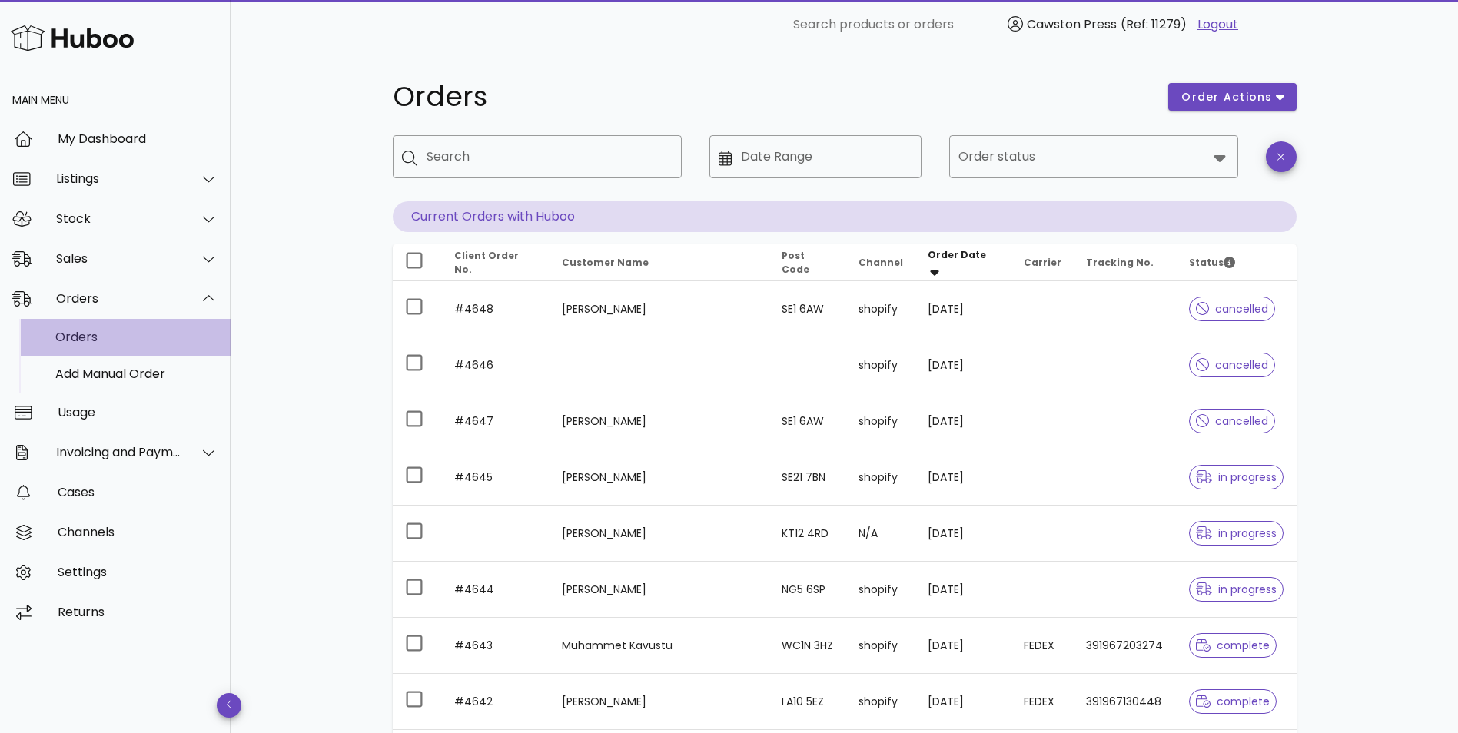
click at [108, 333] on div "Orders" at bounding box center [136, 337] width 163 height 15
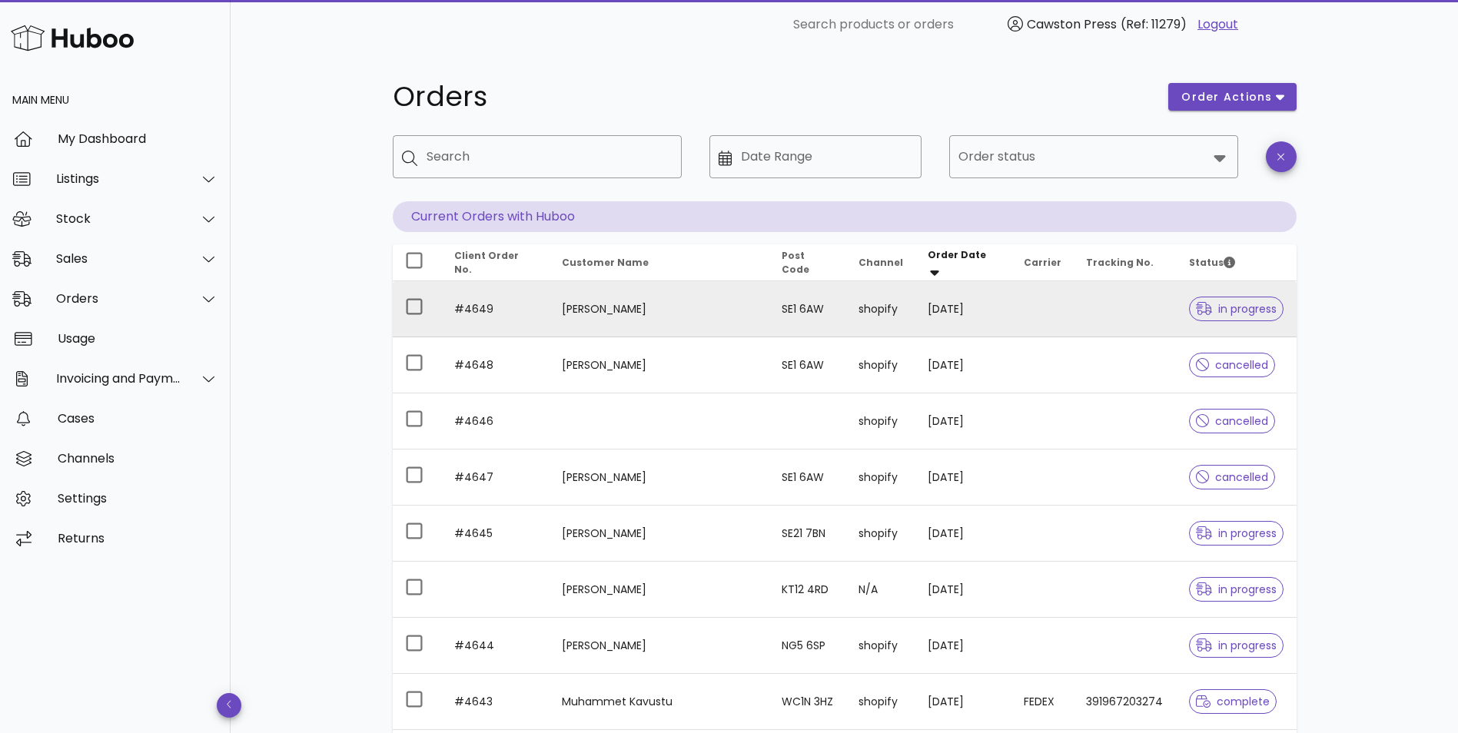
click at [1236, 314] on span "in progress" at bounding box center [1236, 309] width 81 height 11
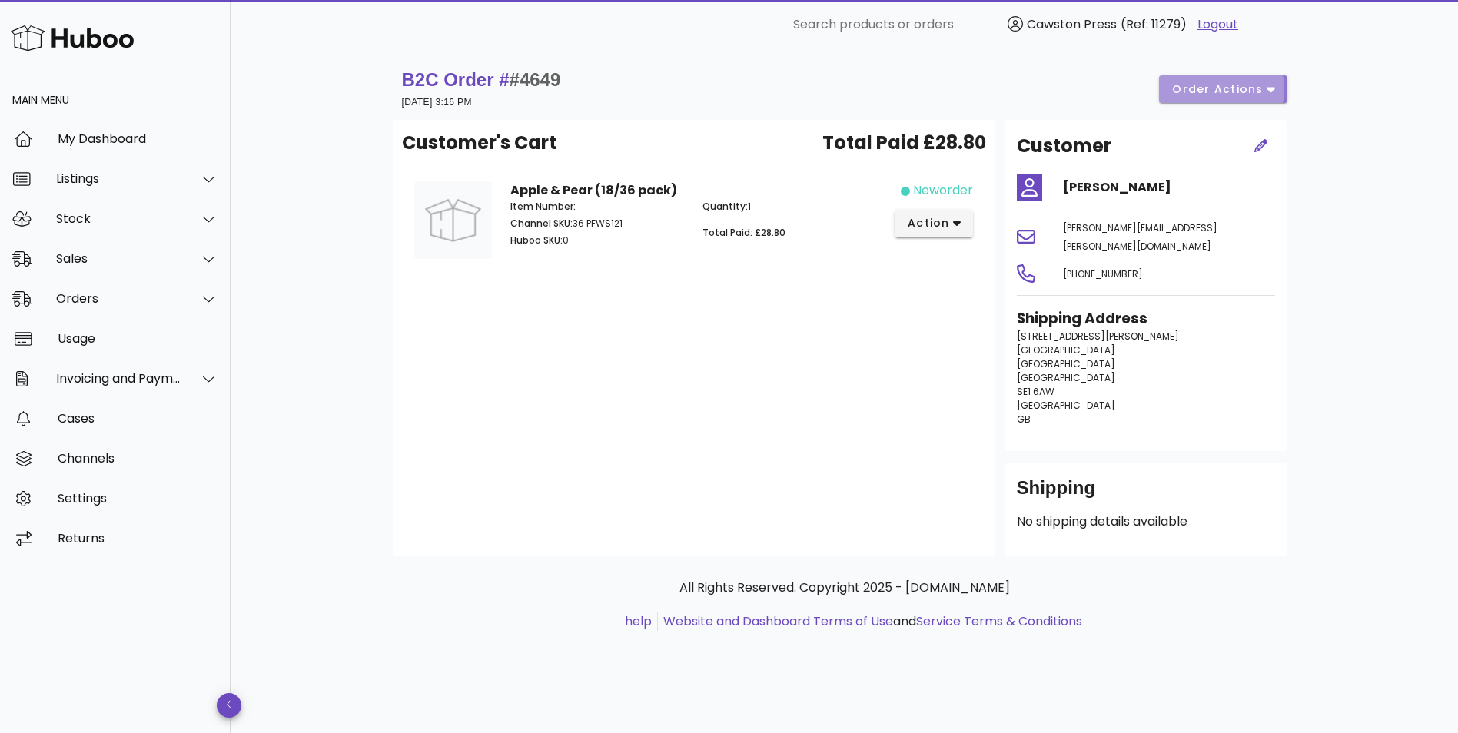
click at [1283, 87] on button "order actions" at bounding box center [1223, 89] width 128 height 28
click at [1240, 136] on div "Cancel" at bounding box center [1255, 141] width 48 height 15
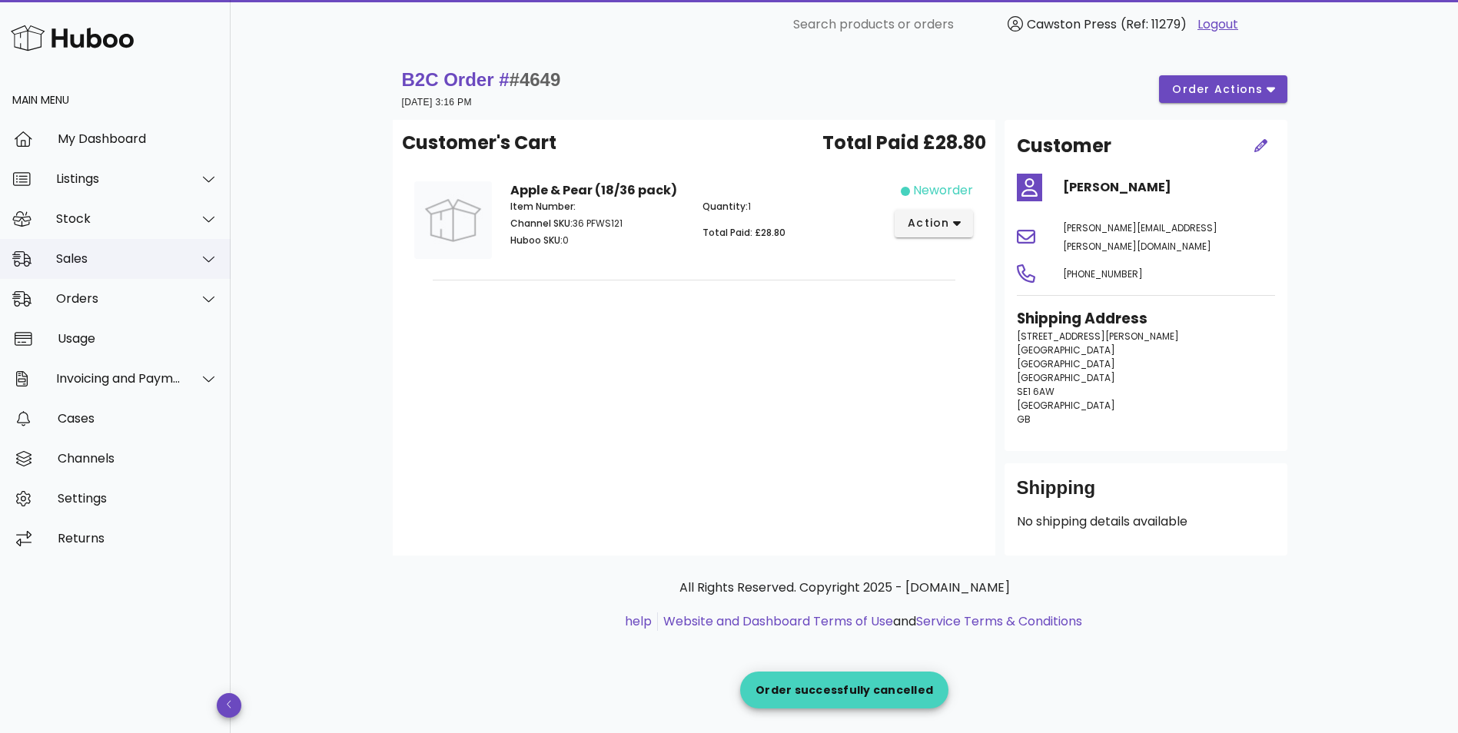
click at [85, 259] on div "Sales" at bounding box center [118, 258] width 125 height 15
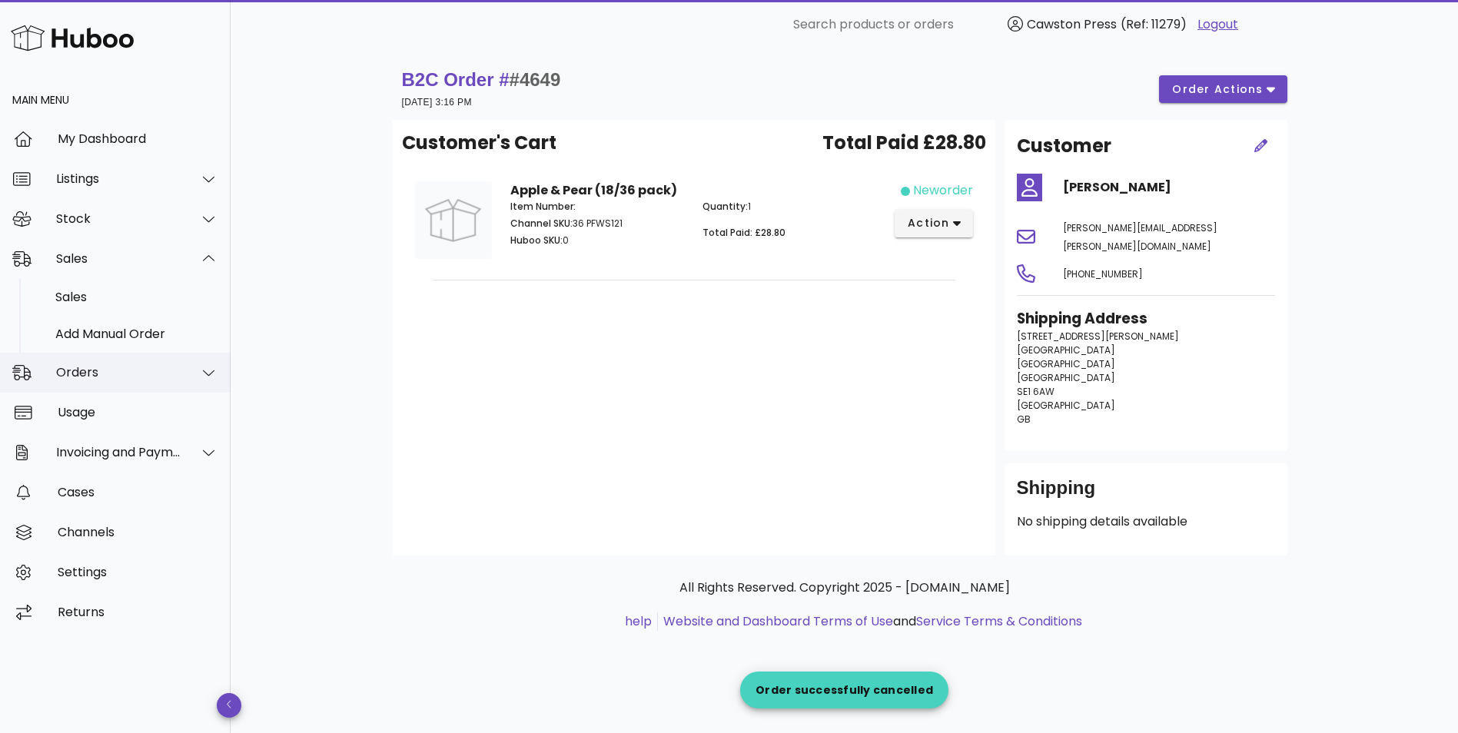
click at [94, 370] on div "Orders" at bounding box center [118, 372] width 125 height 15
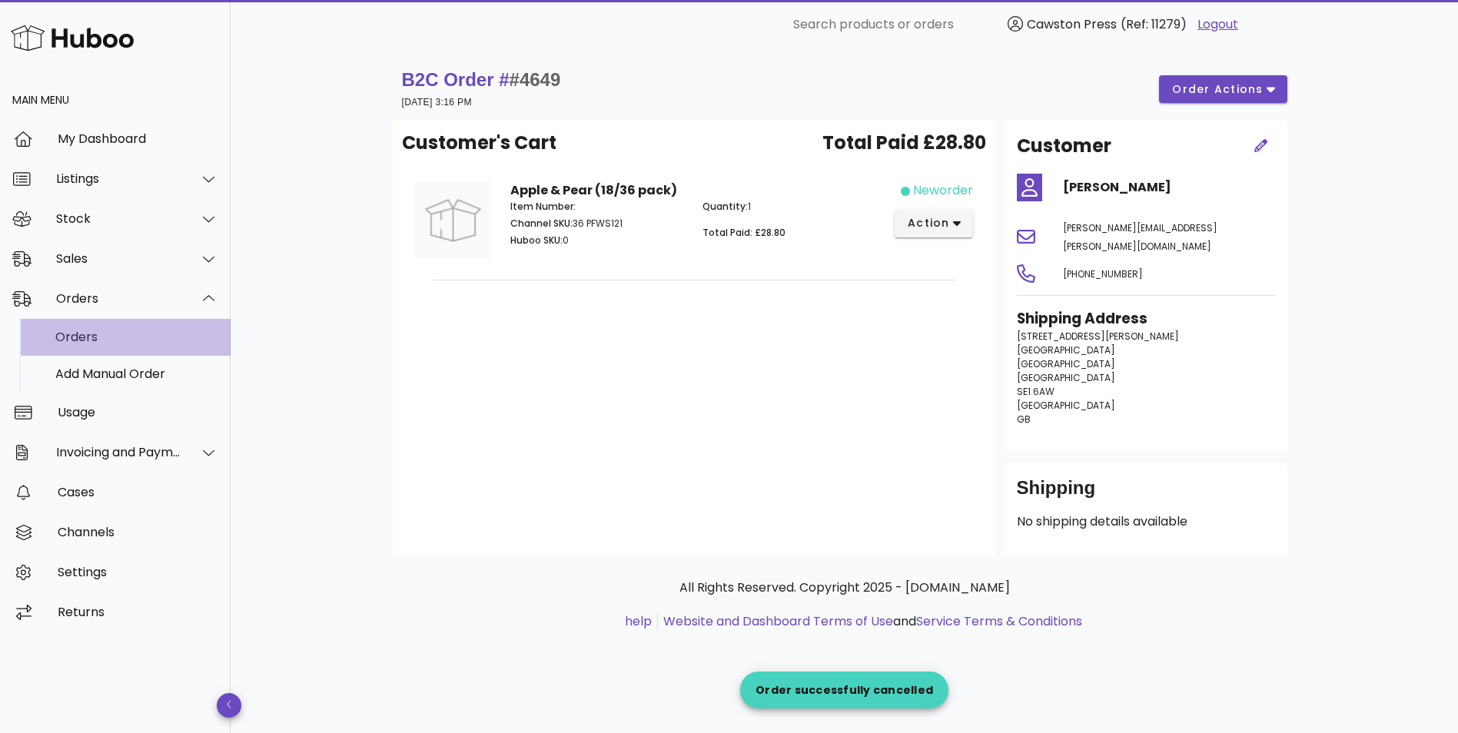
click at [85, 332] on div "Orders" at bounding box center [136, 337] width 163 height 15
